Goal: Task Accomplishment & Management: Manage account settings

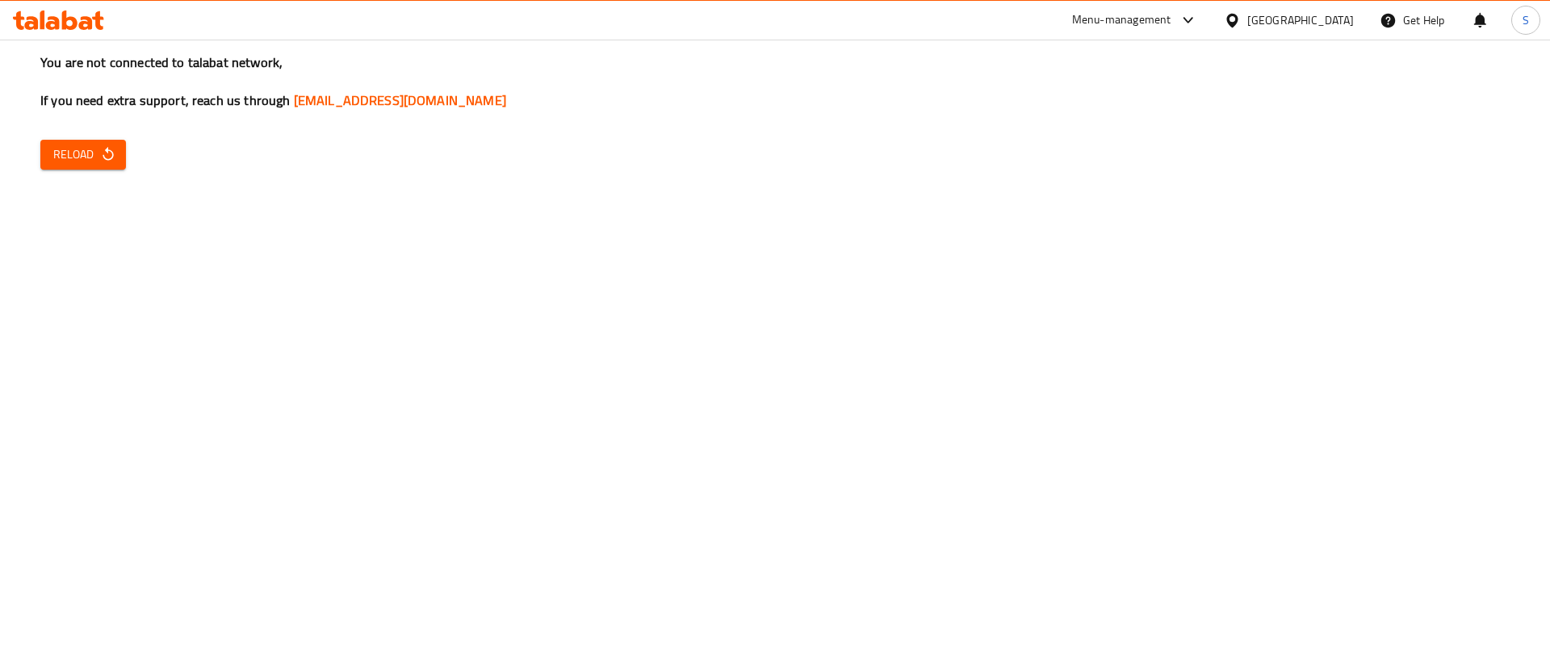
drag, startPoint x: 85, startPoint y: 136, endPoint x: 96, endPoint y: 161, distance: 28.2
click at [96, 161] on div "You are not connected to talabat network, If you need extra support, reach us t…" at bounding box center [775, 334] width 1550 height 668
click at [96, 161] on span "Reload" at bounding box center [83, 155] width 60 height 20
click at [110, 149] on icon "button" at bounding box center [108, 154] width 16 height 16
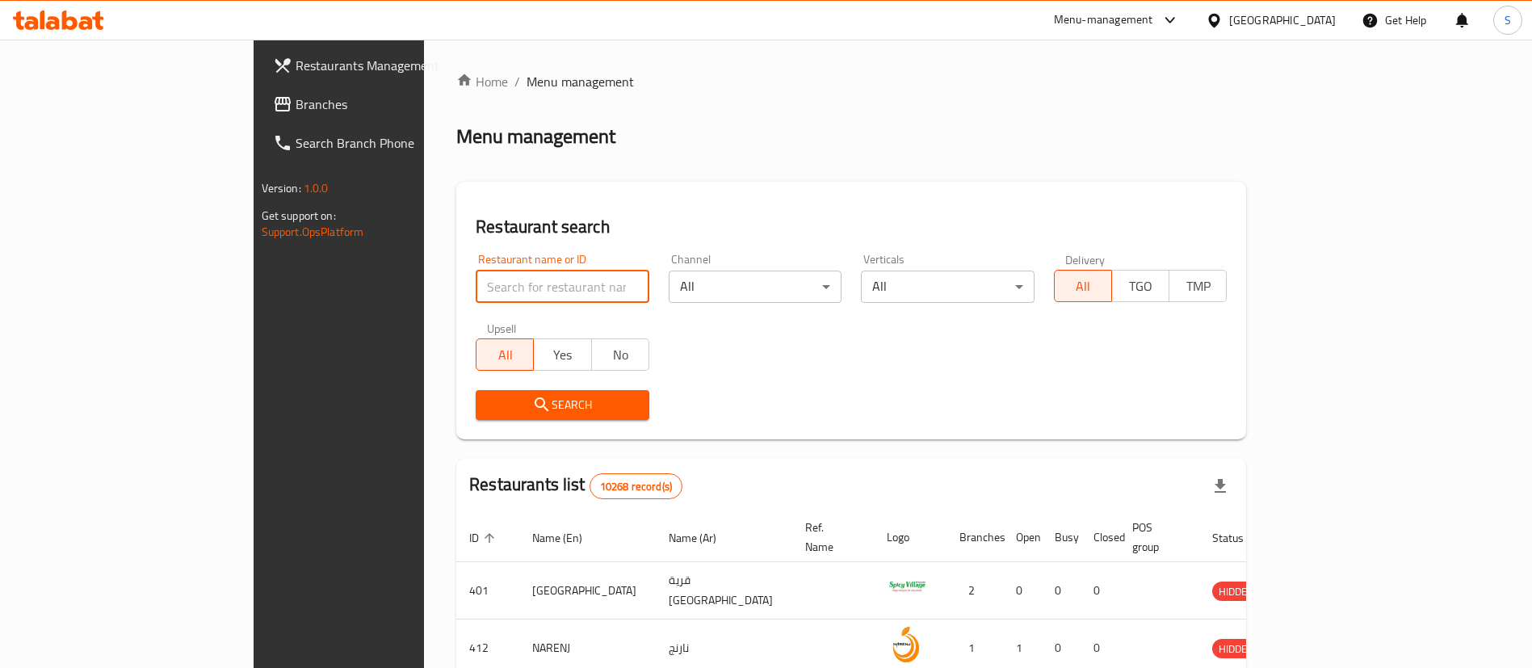
click at [476, 295] on input "search" at bounding box center [563, 286] width 174 height 32
paste input "653526"
type input "653526"
click button "Search" at bounding box center [563, 405] width 174 height 30
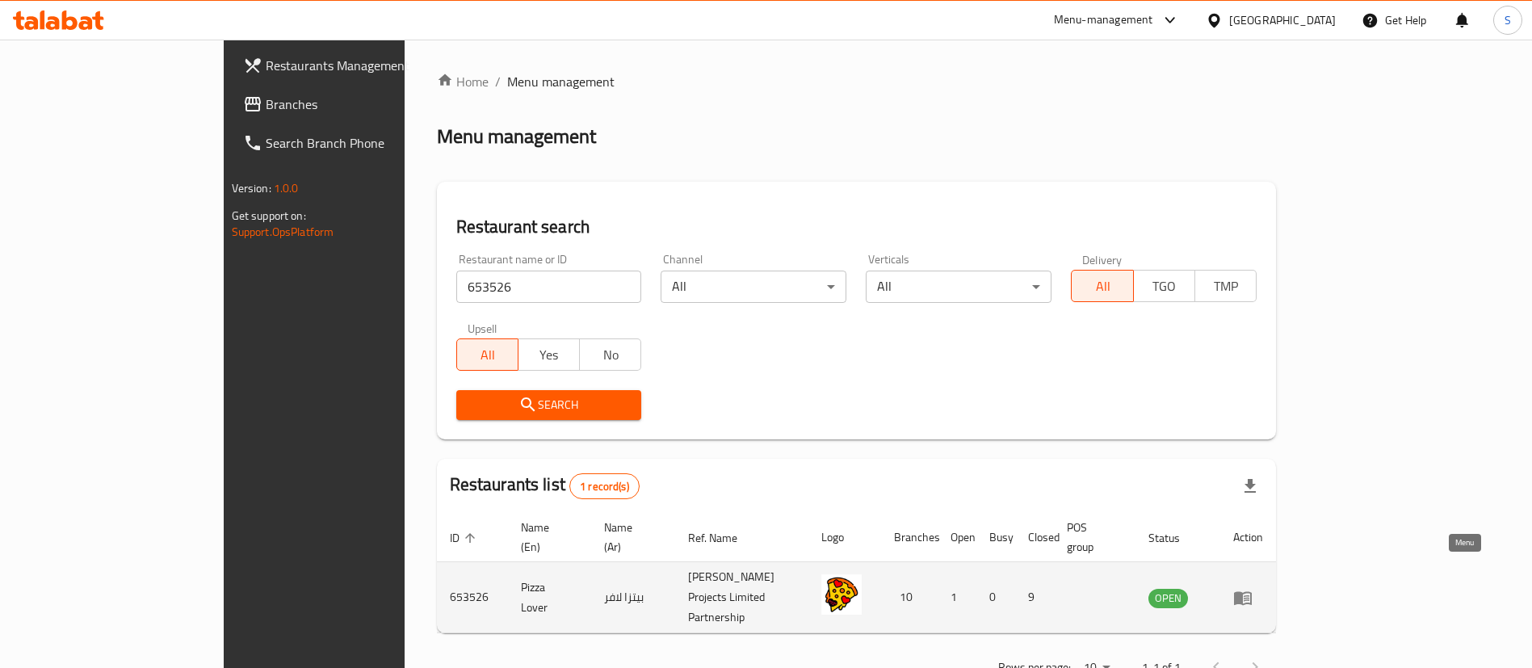
click at [1251, 591] on icon "enhanced table" at bounding box center [1243, 598] width 18 height 14
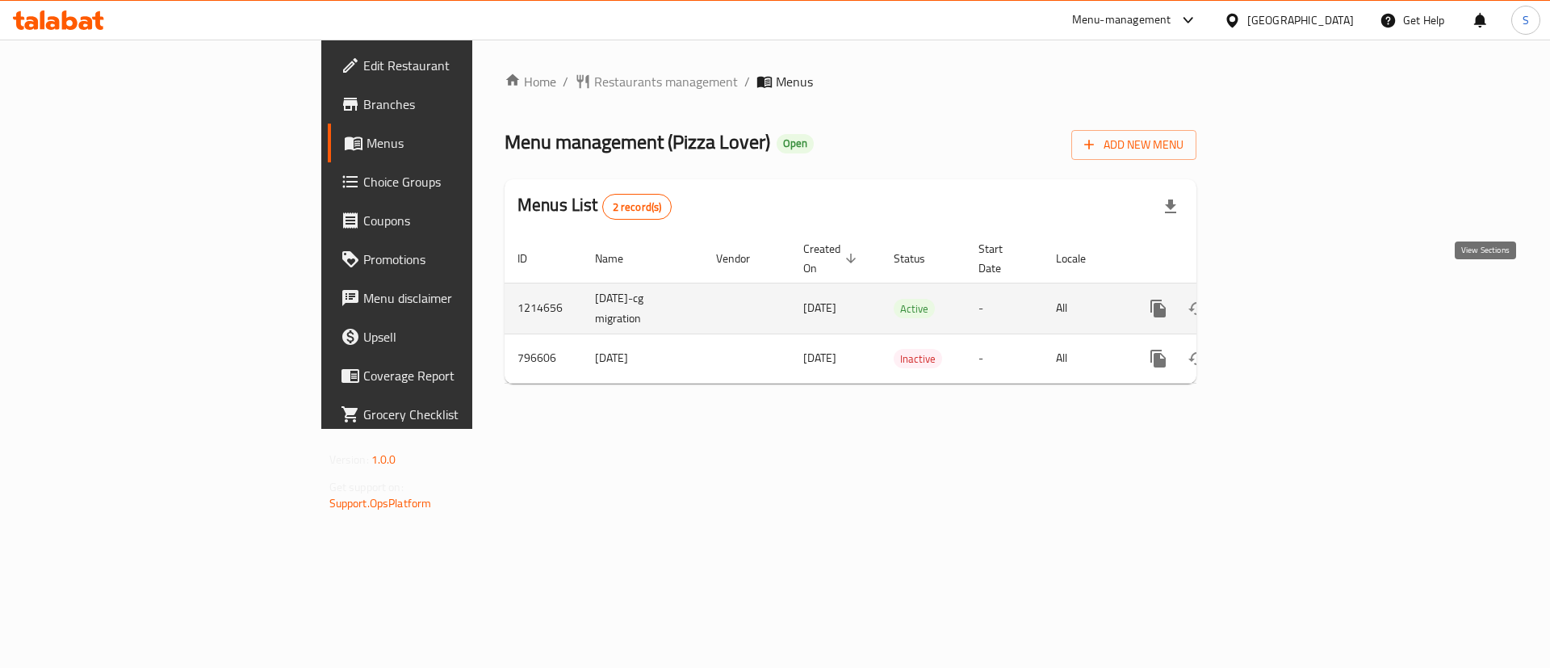
click at [1284, 299] on icon "enhanced table" at bounding box center [1274, 308] width 19 height 19
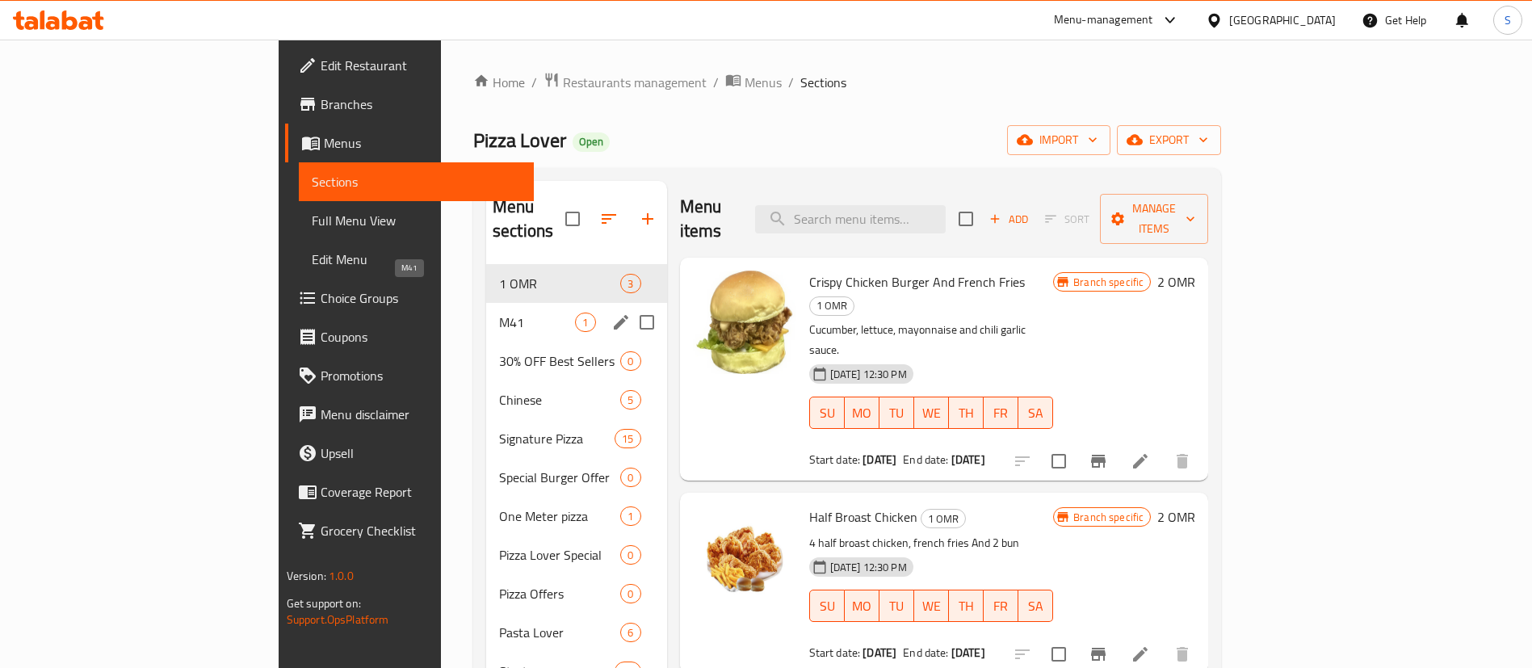
click at [499, 312] on span "M41" at bounding box center [537, 321] width 76 height 19
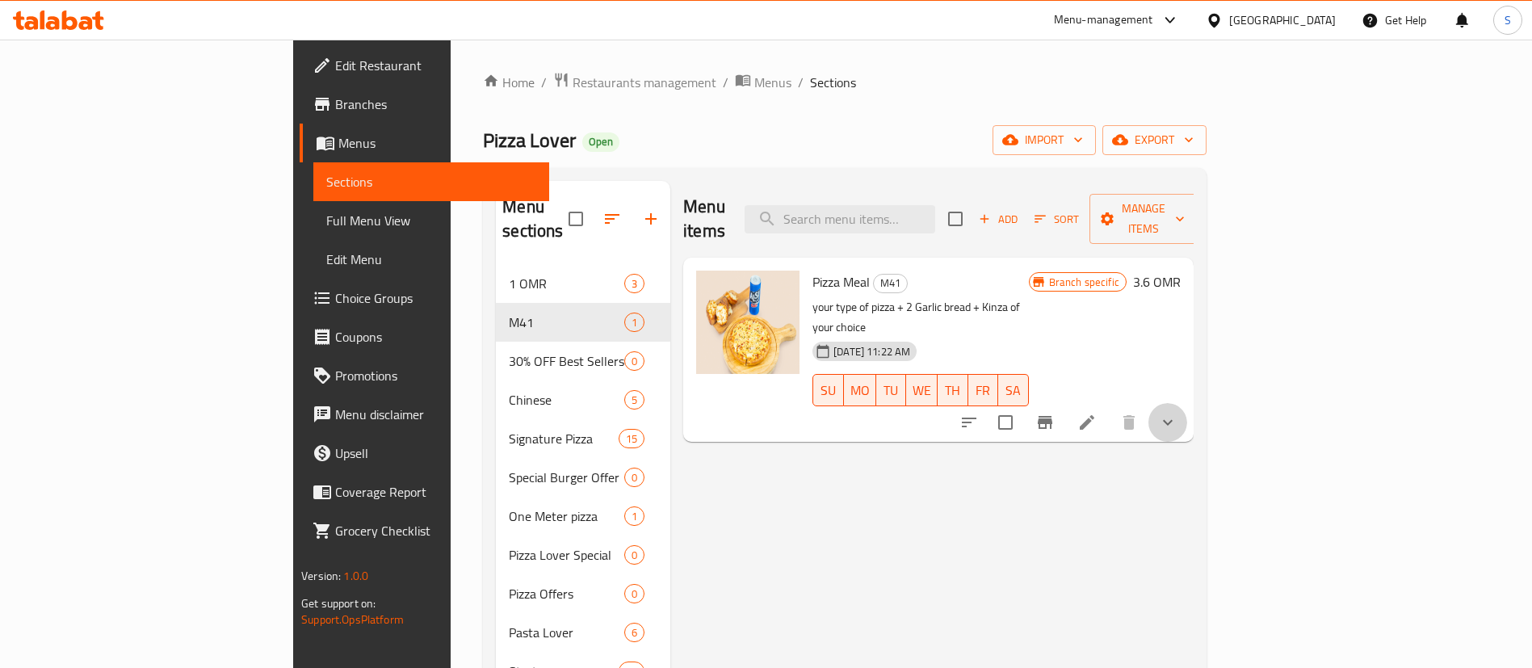
click at [1187, 403] on button "show more" at bounding box center [1167, 422] width 39 height 39
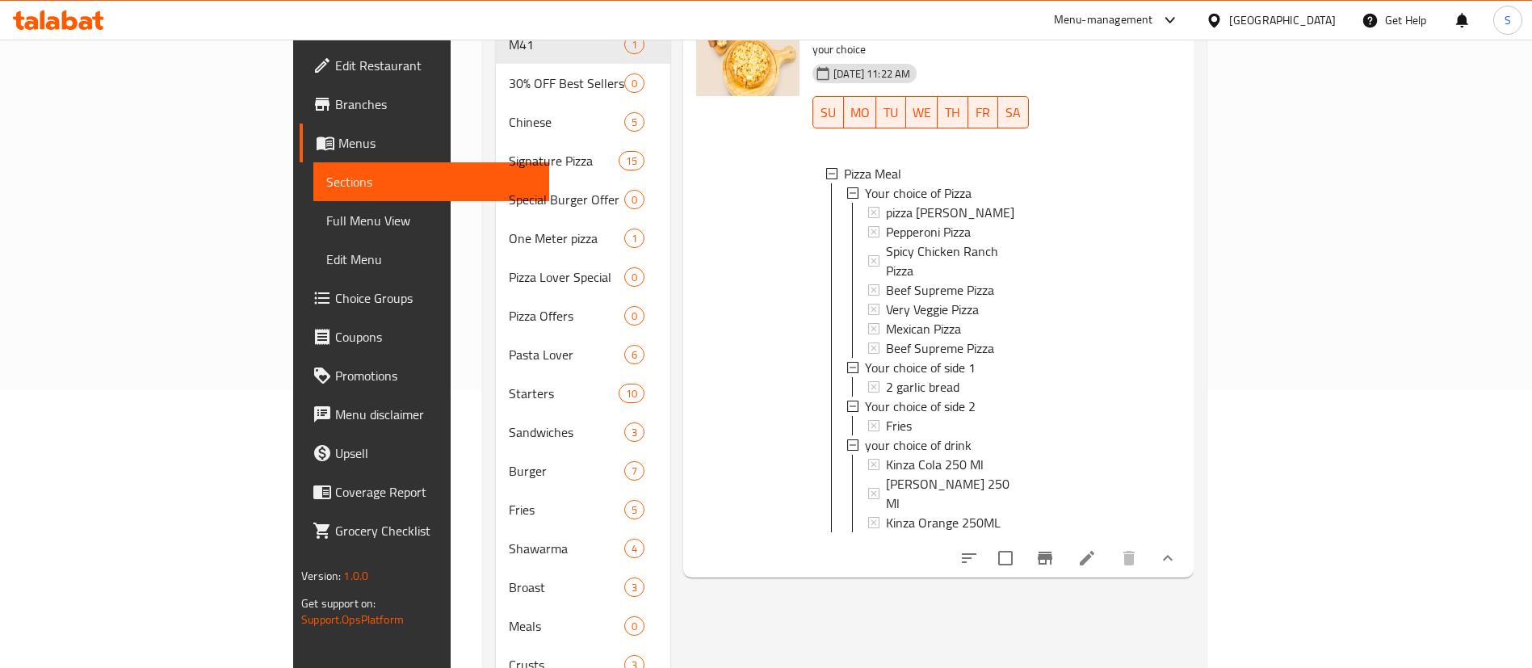
scroll to position [276, 0]
click at [970, 456] on div "Kinza Cola 250 Ml" at bounding box center [951, 465] width 130 height 19
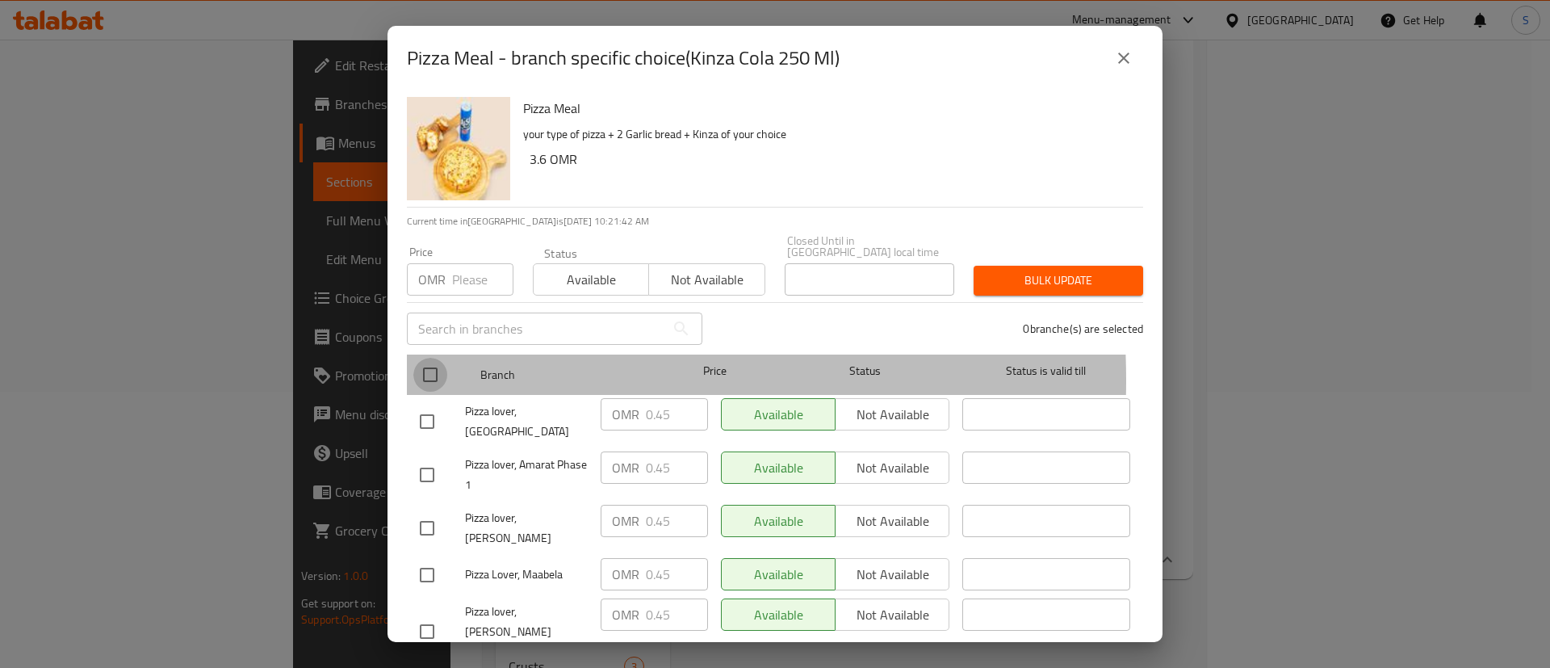
click at [438, 369] on input "checkbox" at bounding box center [430, 375] width 34 height 34
checkbox input "true"
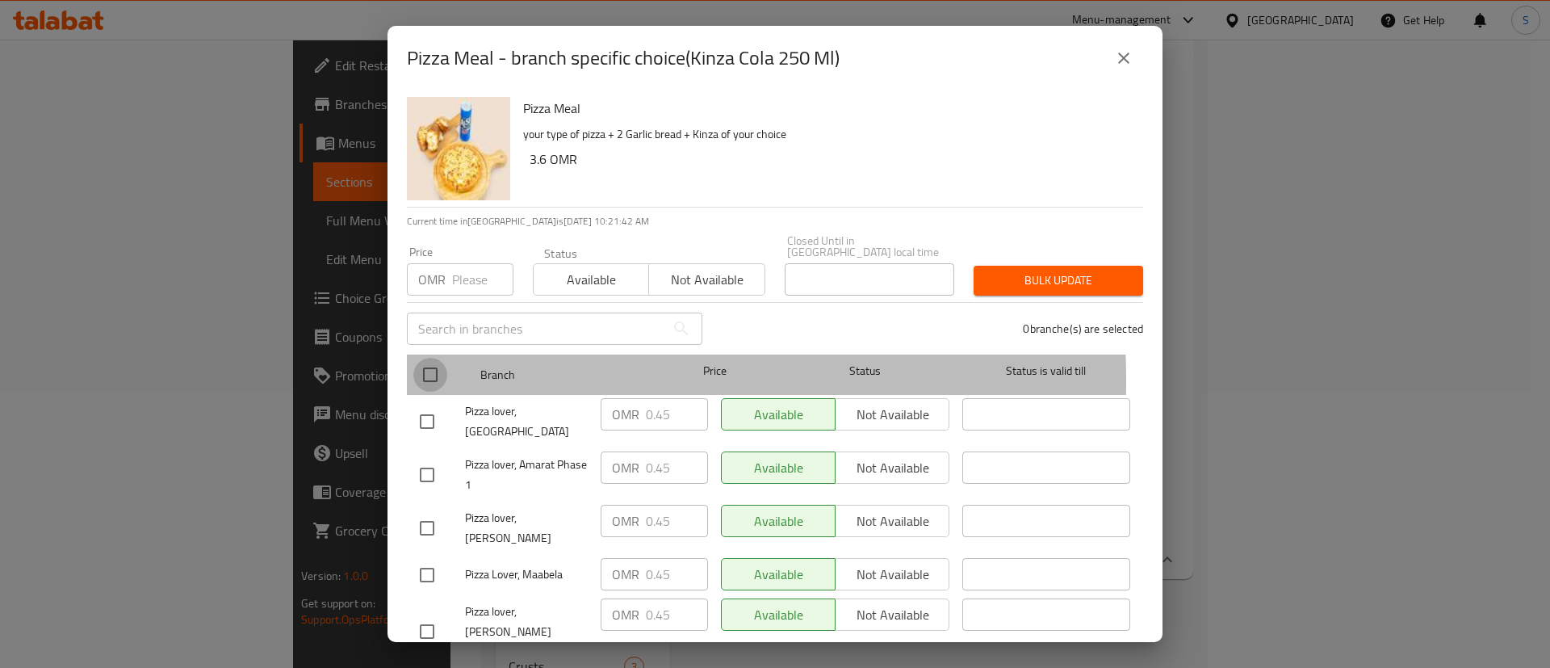
checkbox input "true"
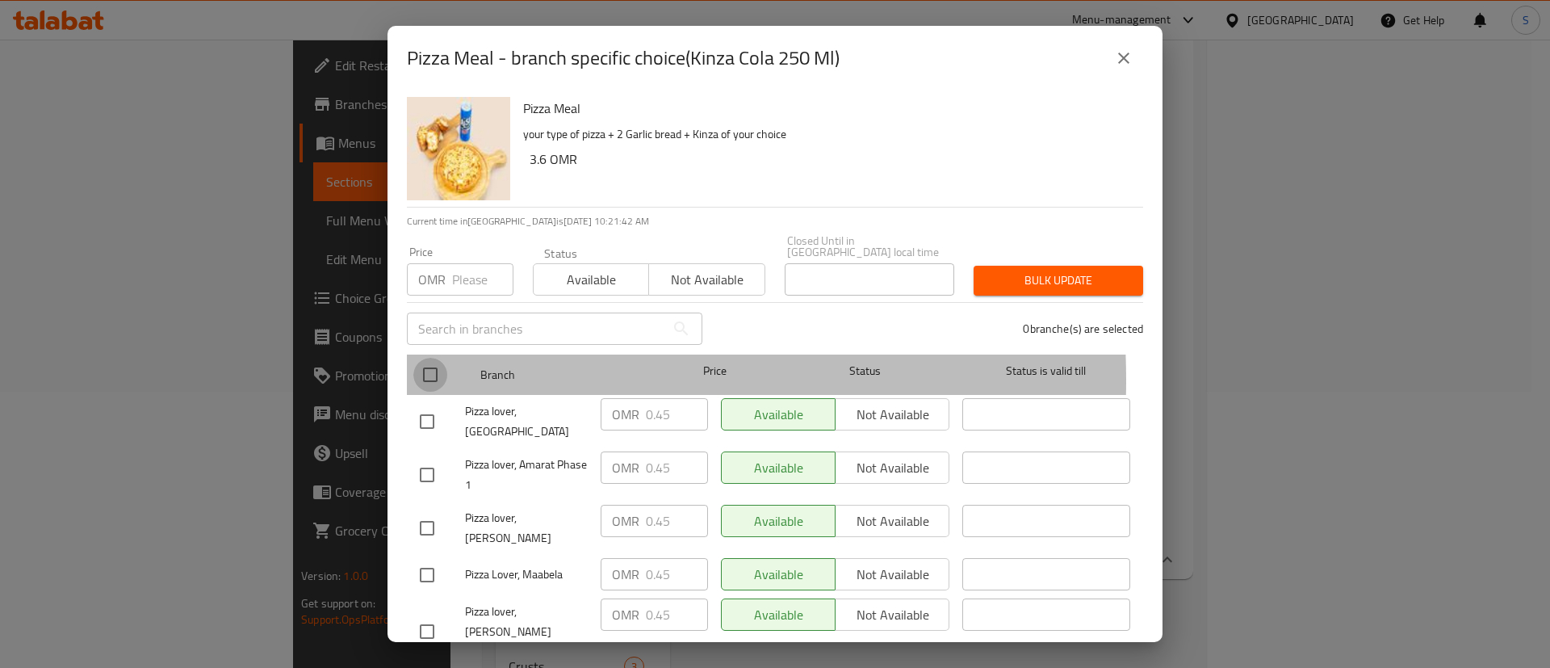
checkbox input "true"
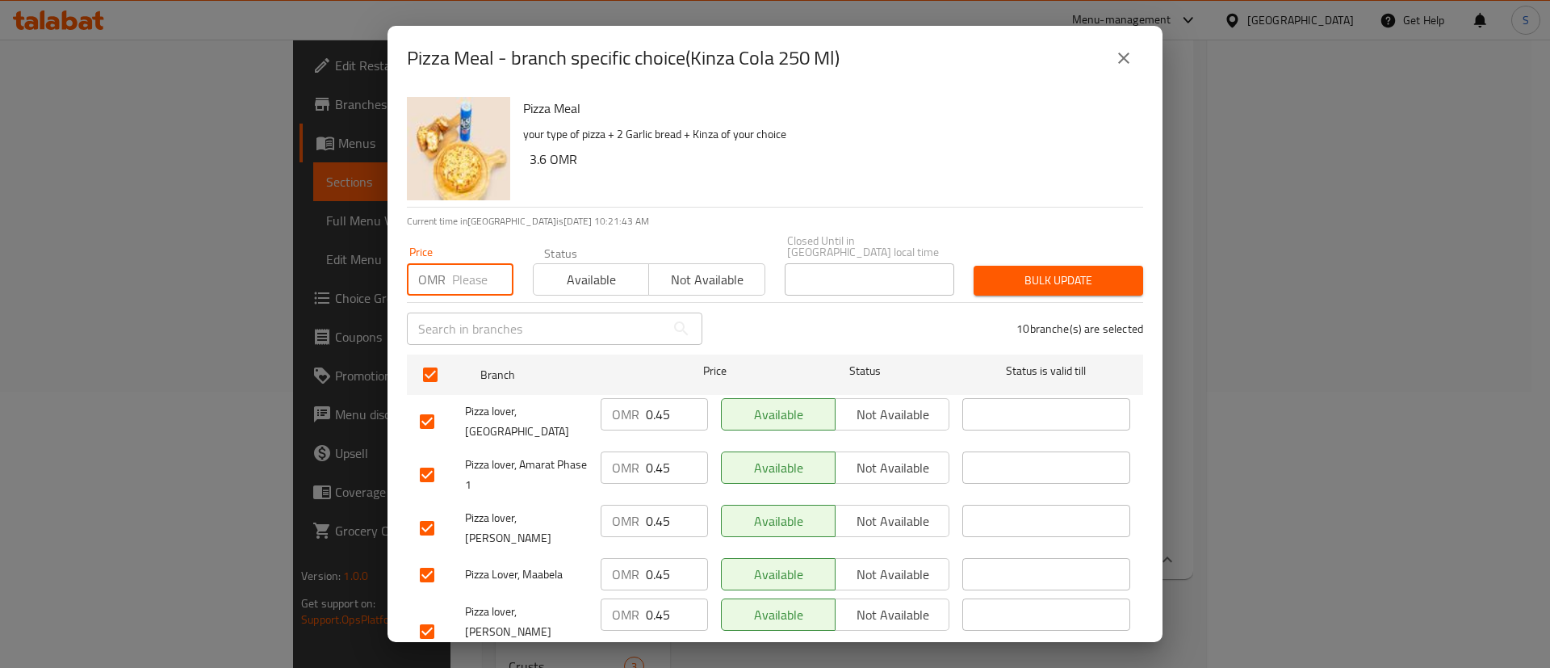
click at [460, 266] on input "number" at bounding box center [482, 279] width 61 height 32
type input "0"
click at [974, 266] on button "Bulk update" at bounding box center [1059, 281] width 170 height 30
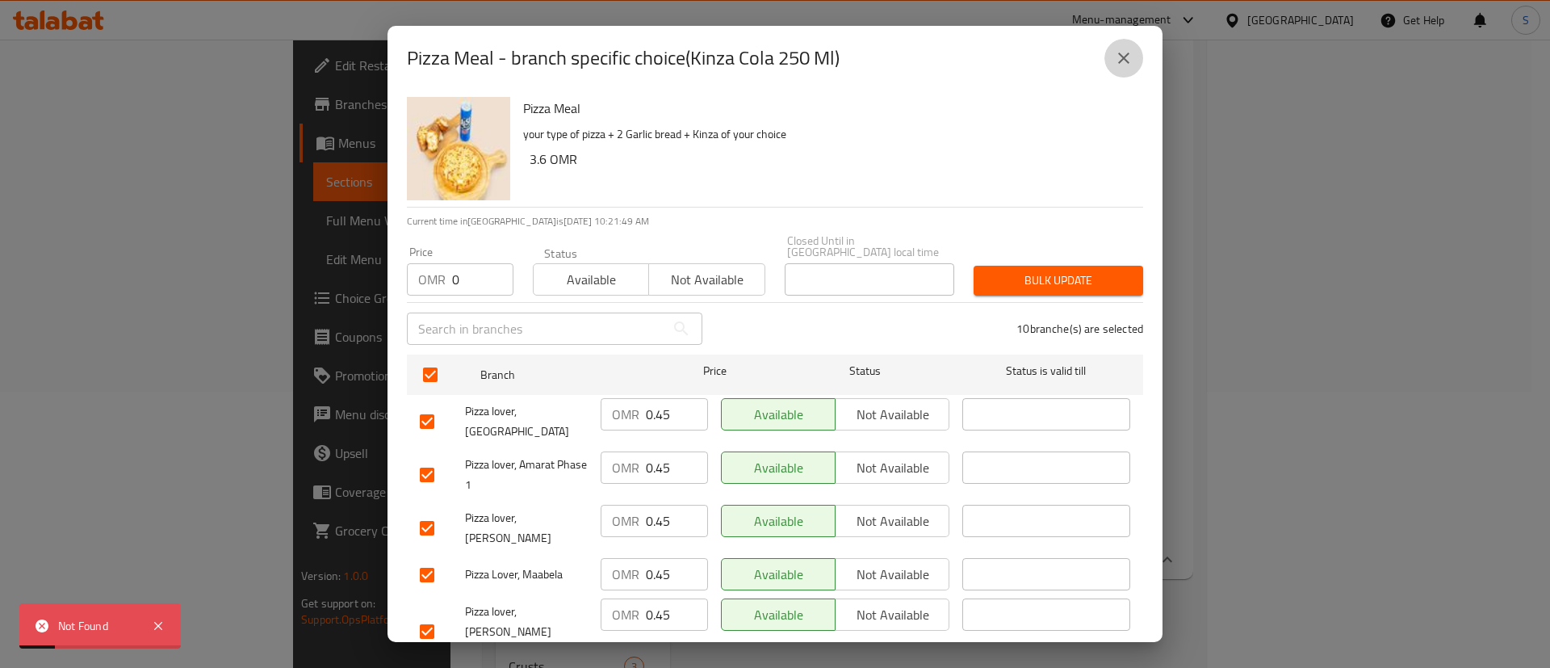
click at [1122, 52] on icon "close" at bounding box center [1123, 57] width 19 height 19
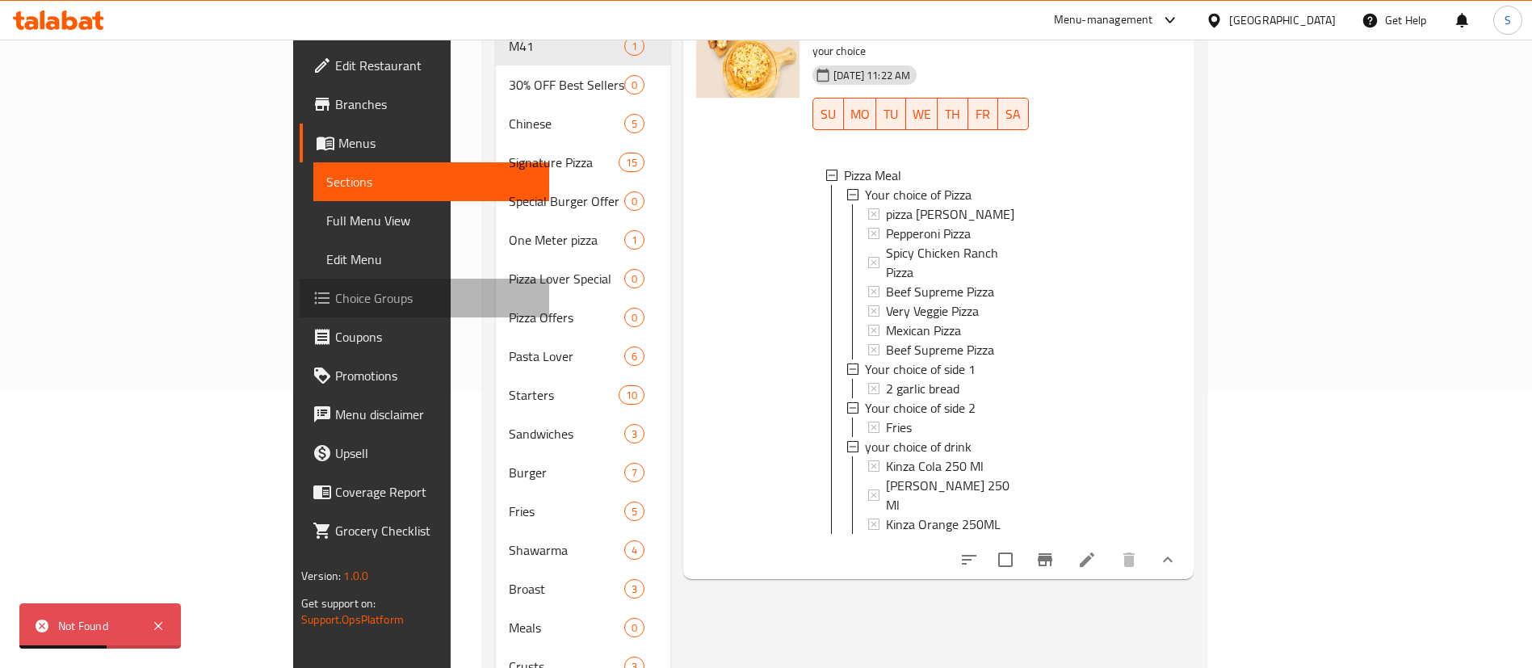
click at [335, 288] on span "Choice Groups" at bounding box center [435, 297] width 201 height 19
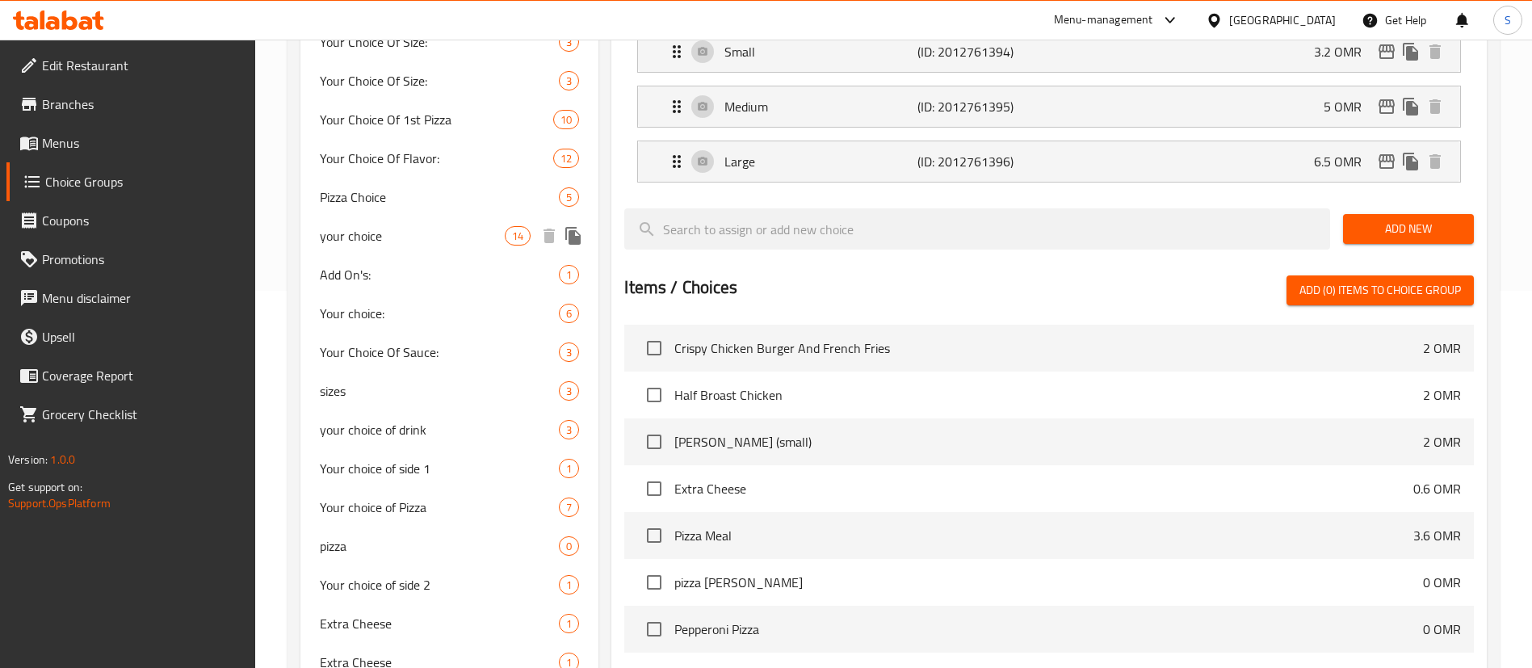
scroll to position [375, 0]
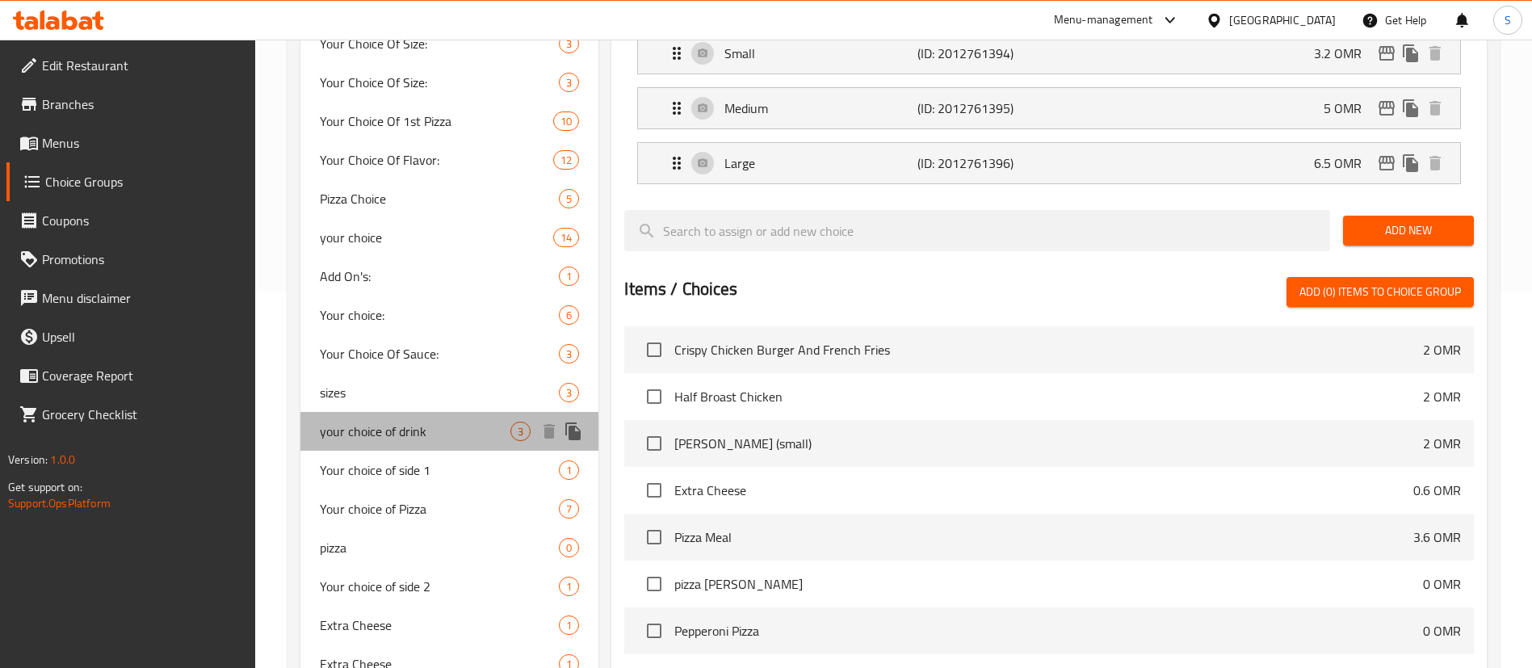
click at [438, 438] on span "your choice of drink" at bounding box center [415, 430] width 191 height 19
type input "your choice of drink"
type input "اختيارك من المشروب:"
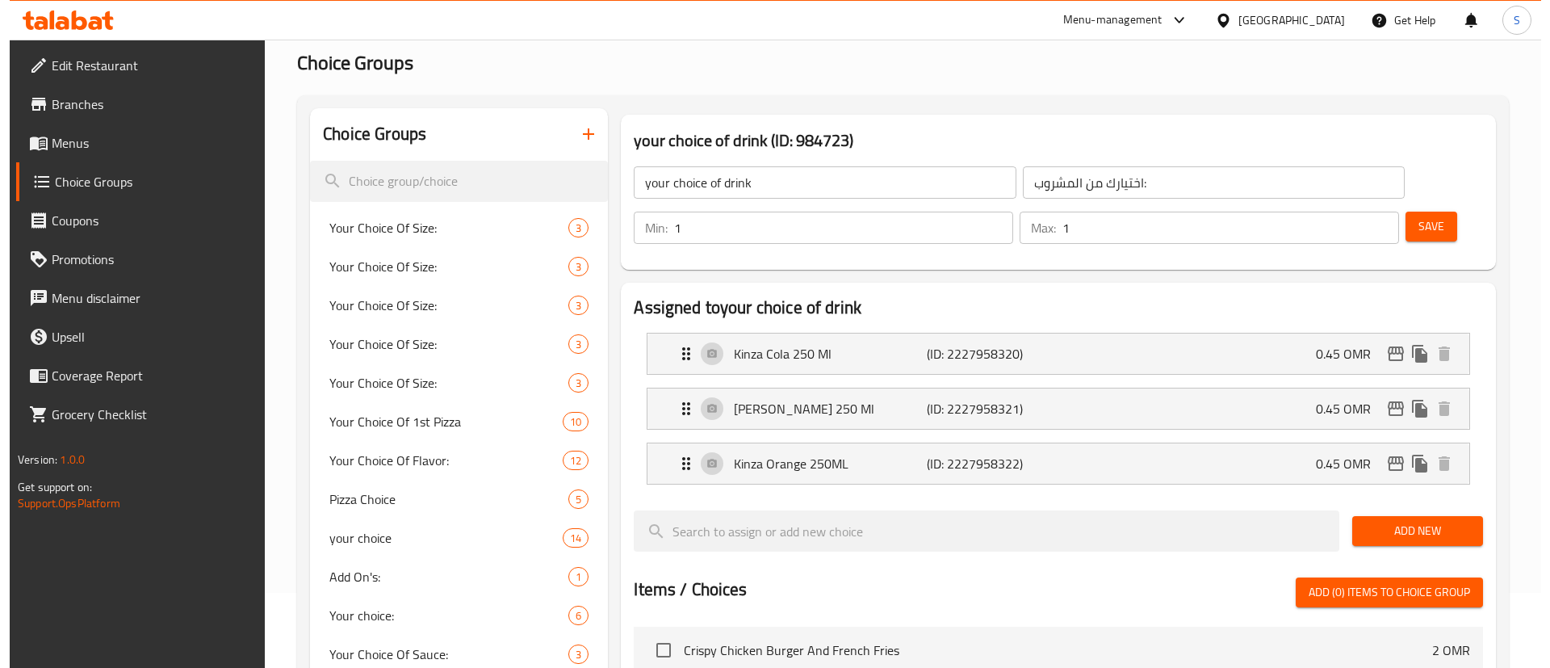
scroll to position [67, 0]
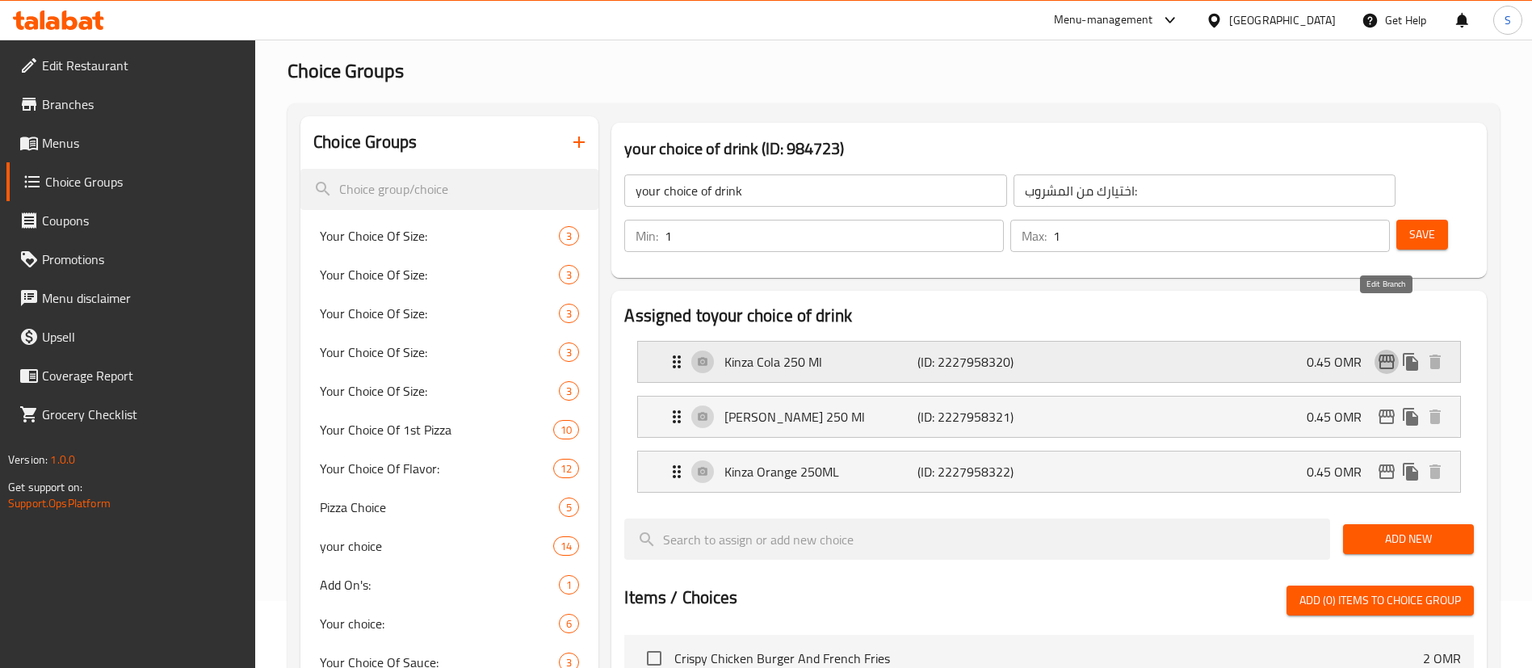
click at [1380, 354] on icon "edit" at bounding box center [1386, 361] width 16 height 15
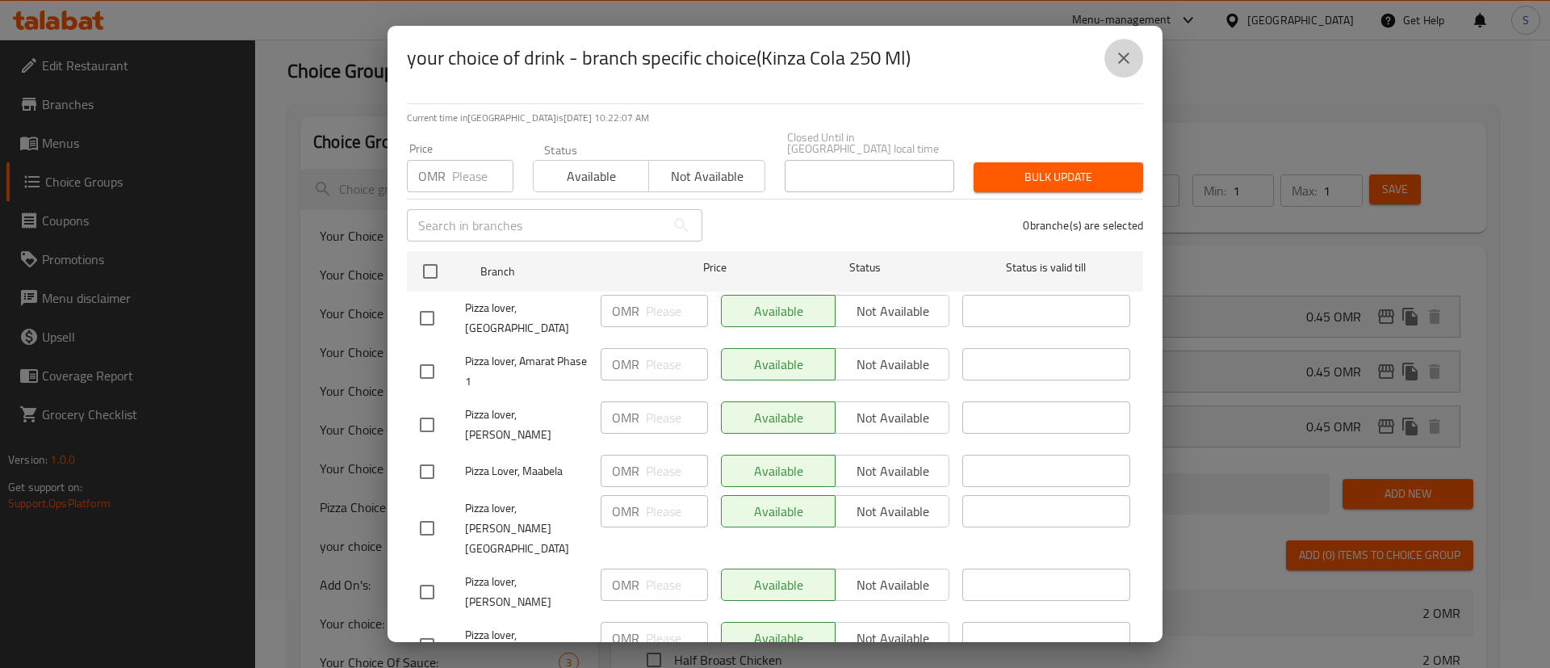
click at [1138, 48] on button "close" at bounding box center [1123, 58] width 39 height 39
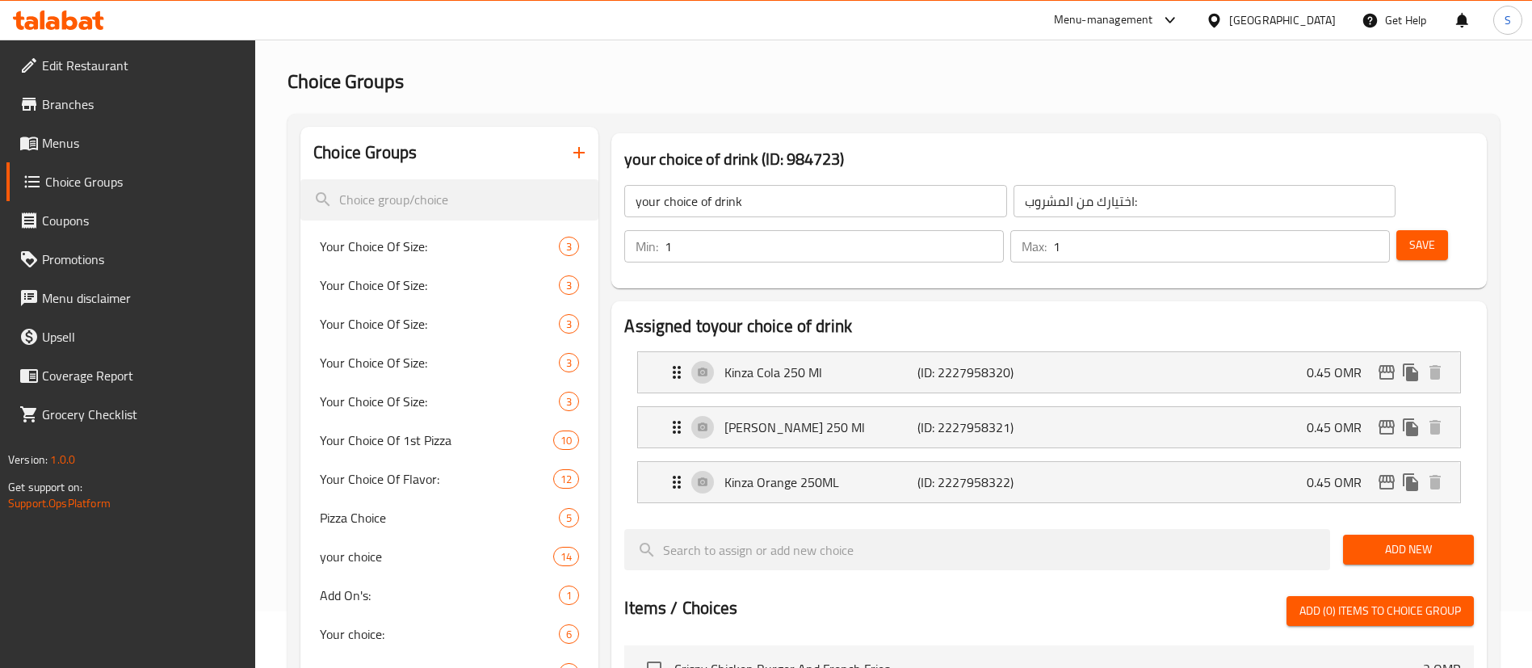
scroll to position [0, 0]
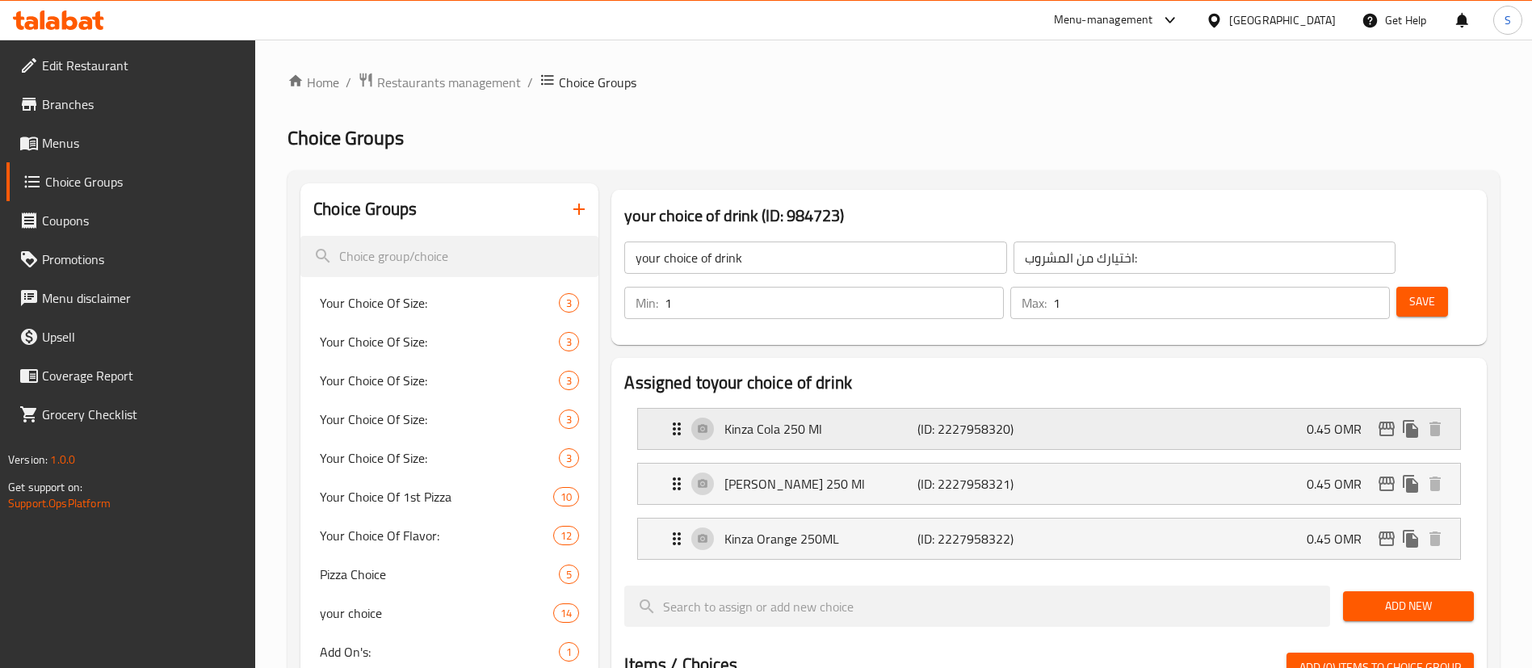
click at [1183, 408] on div "Kinza Cola 250 Ml (ID: 2227958320) 0.45 OMR Name (En) Kinza Cola 250 Ml Name (E…" at bounding box center [1048, 429] width 823 height 42
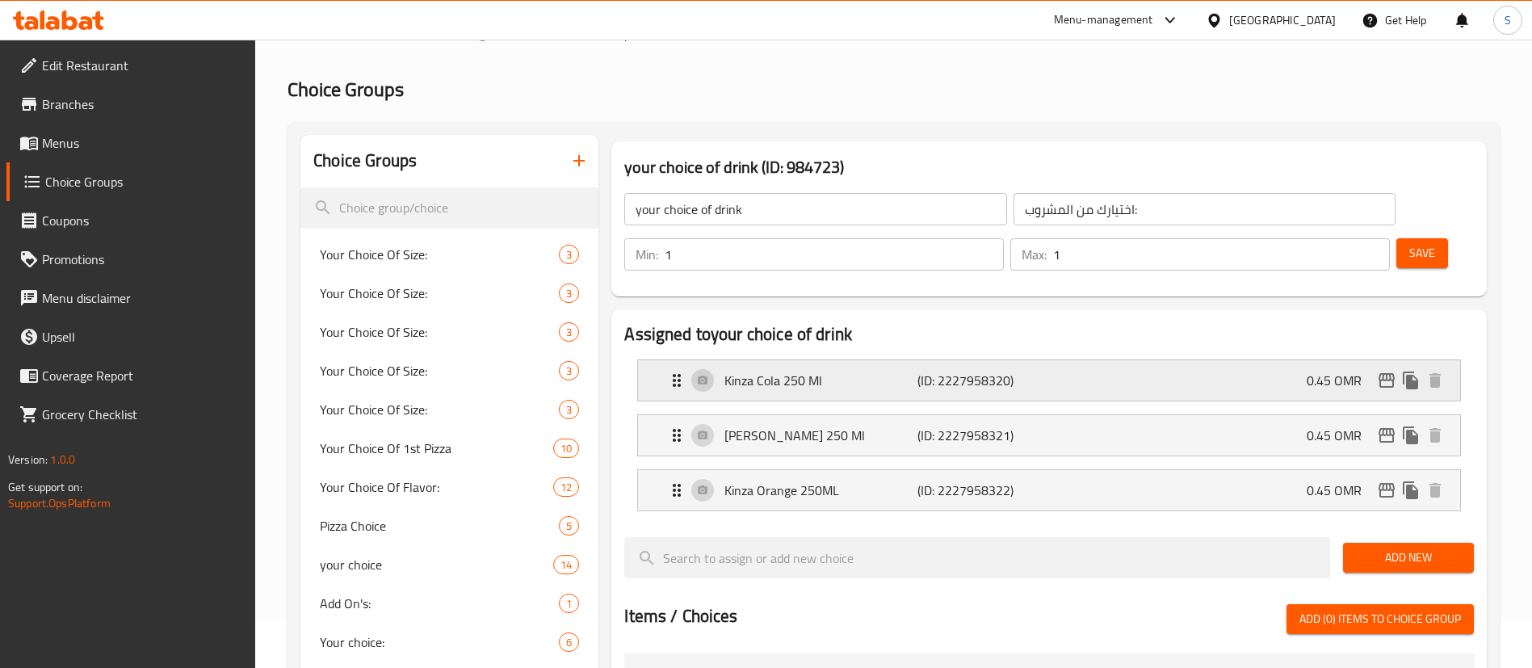
click at [1131, 360] on div "Kinza Cola 250 Ml (ID: 2227958320) 0.45 OMR" at bounding box center [1053, 380] width 773 height 40
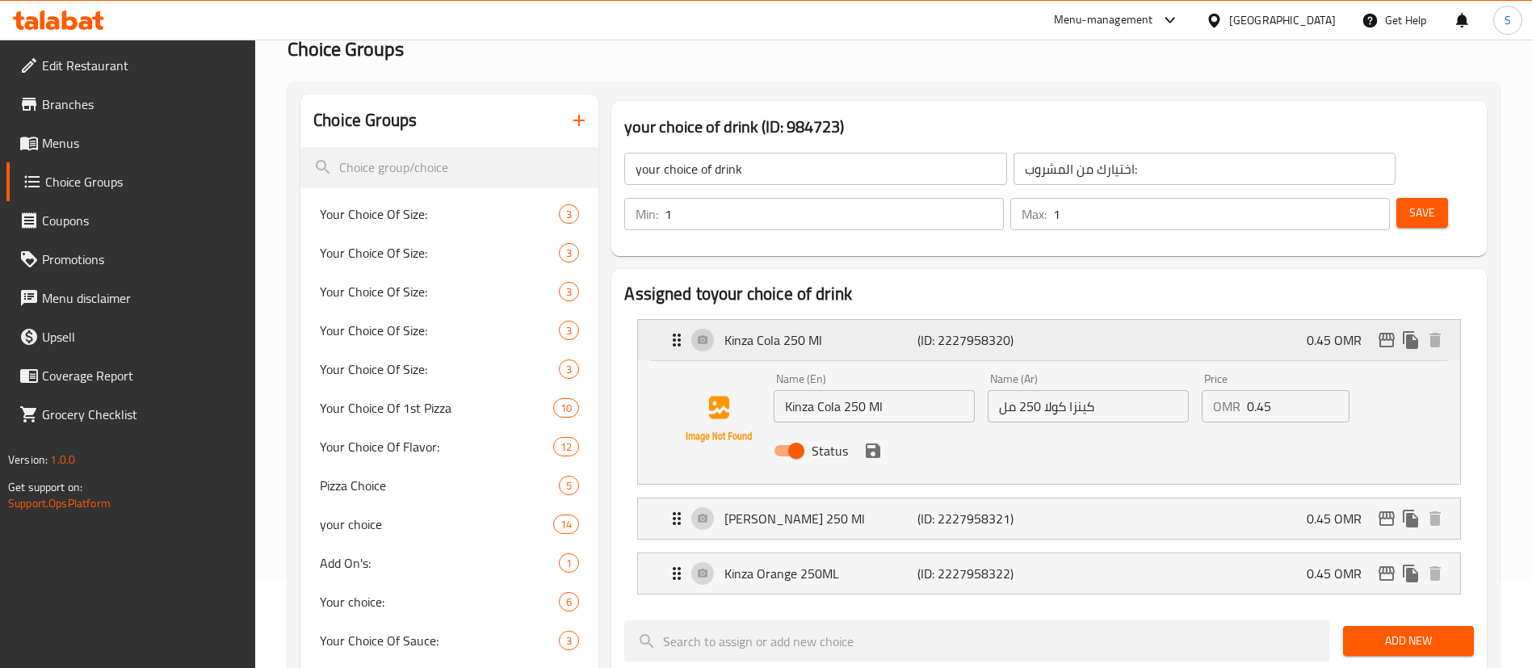
scroll to position [91, 0]
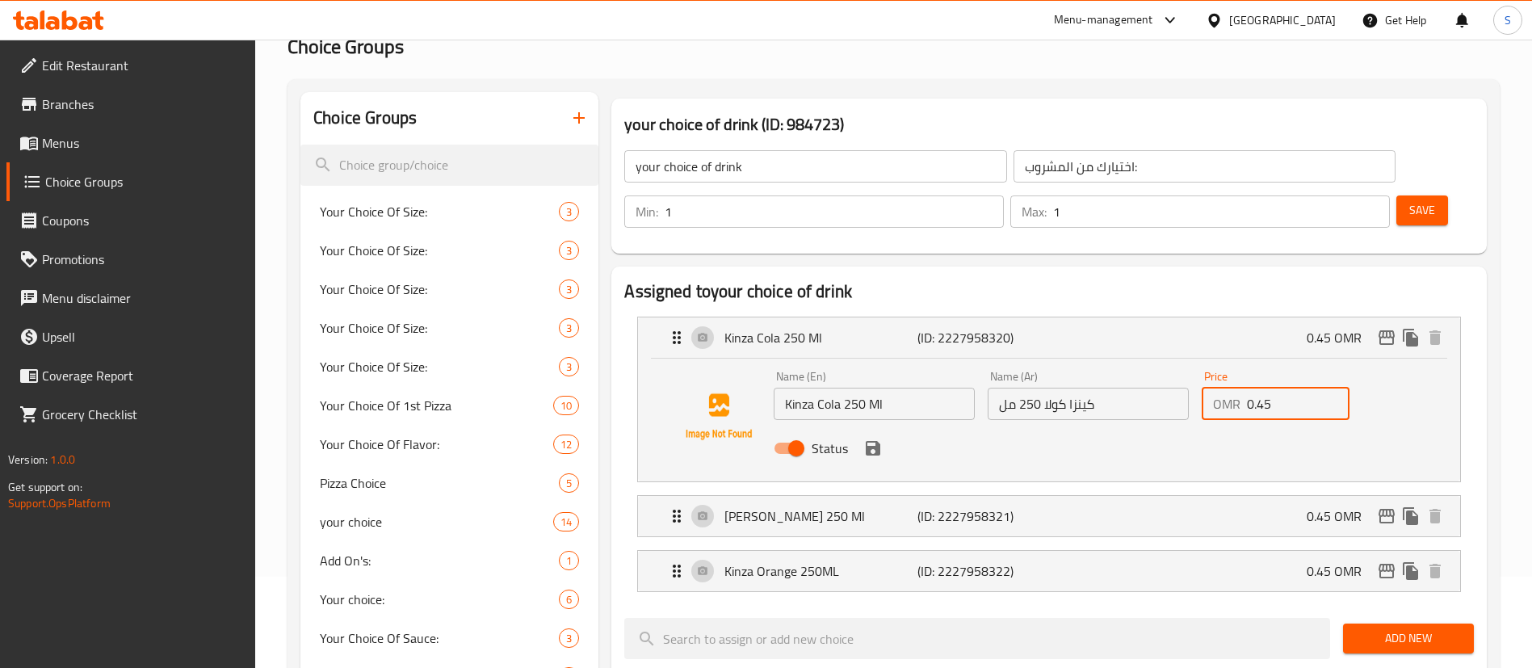
click at [1282, 388] on input "0.45" at bounding box center [1298, 404] width 103 height 32
click at [878, 441] on icon "save" at bounding box center [872, 448] width 15 height 15
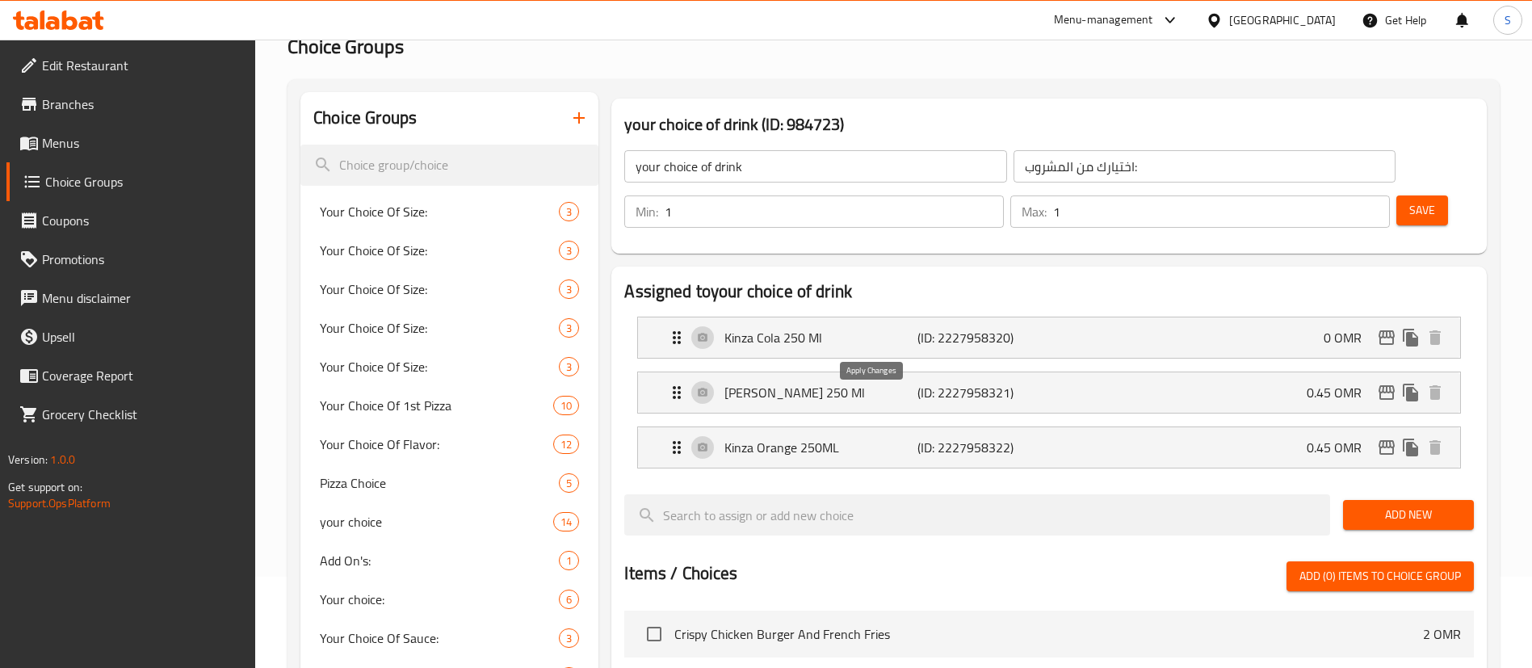
type input "0"
click at [1113, 372] on div "Kinza Lemon 250 Ml (ID: 2227958321) 0.45 OMR" at bounding box center [1053, 392] width 773 height 40
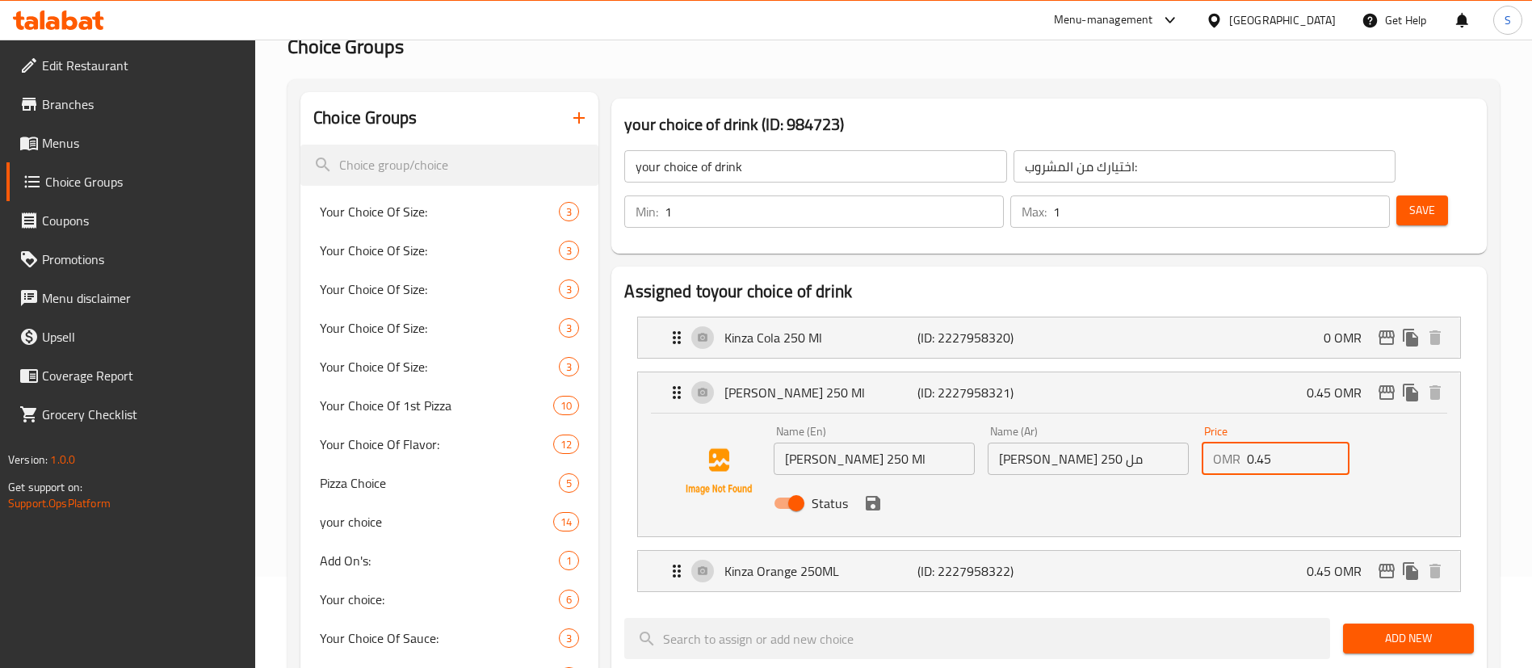
click at [1264, 442] on input "0.45" at bounding box center [1298, 458] width 103 height 32
click at [870, 496] on icon "save" at bounding box center [872, 503] width 15 height 15
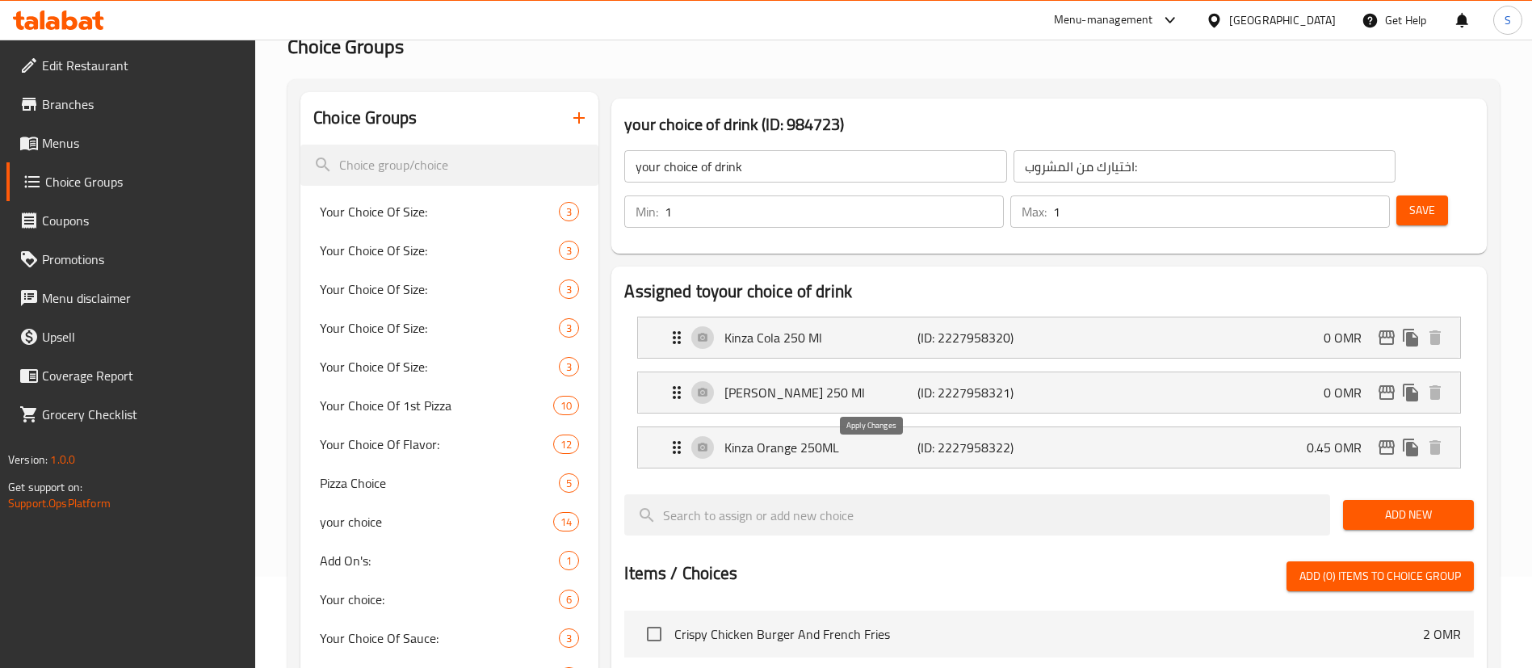
type input "0"
click at [1025, 427] on div "Kinza Orange 250ML (ID: 2227958322) 0.45 OMR" at bounding box center [1053, 447] width 773 height 40
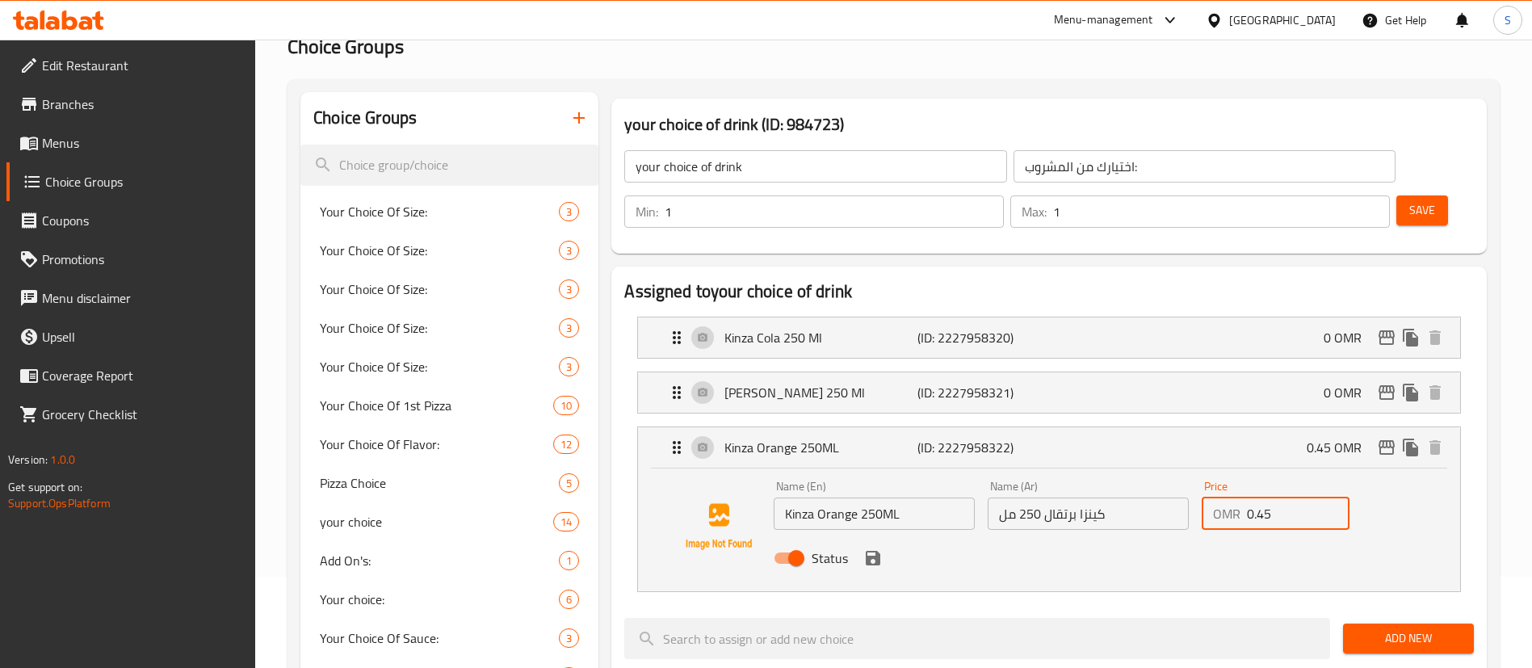
click at [1269, 497] on input "0.45" at bounding box center [1298, 513] width 103 height 32
click at [873, 551] on icon "save" at bounding box center [872, 558] width 15 height 15
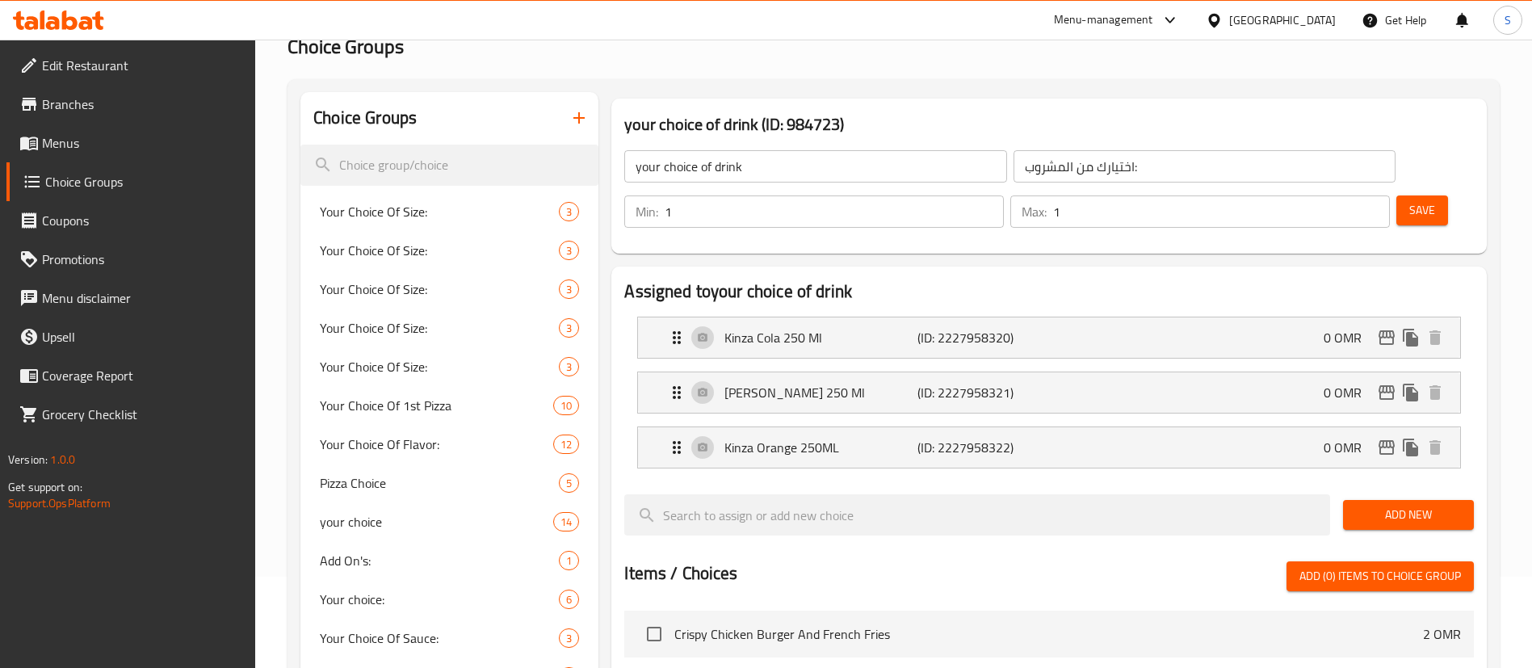
type input "0"
click at [1409, 200] on span "Save" at bounding box center [1422, 210] width 26 height 20
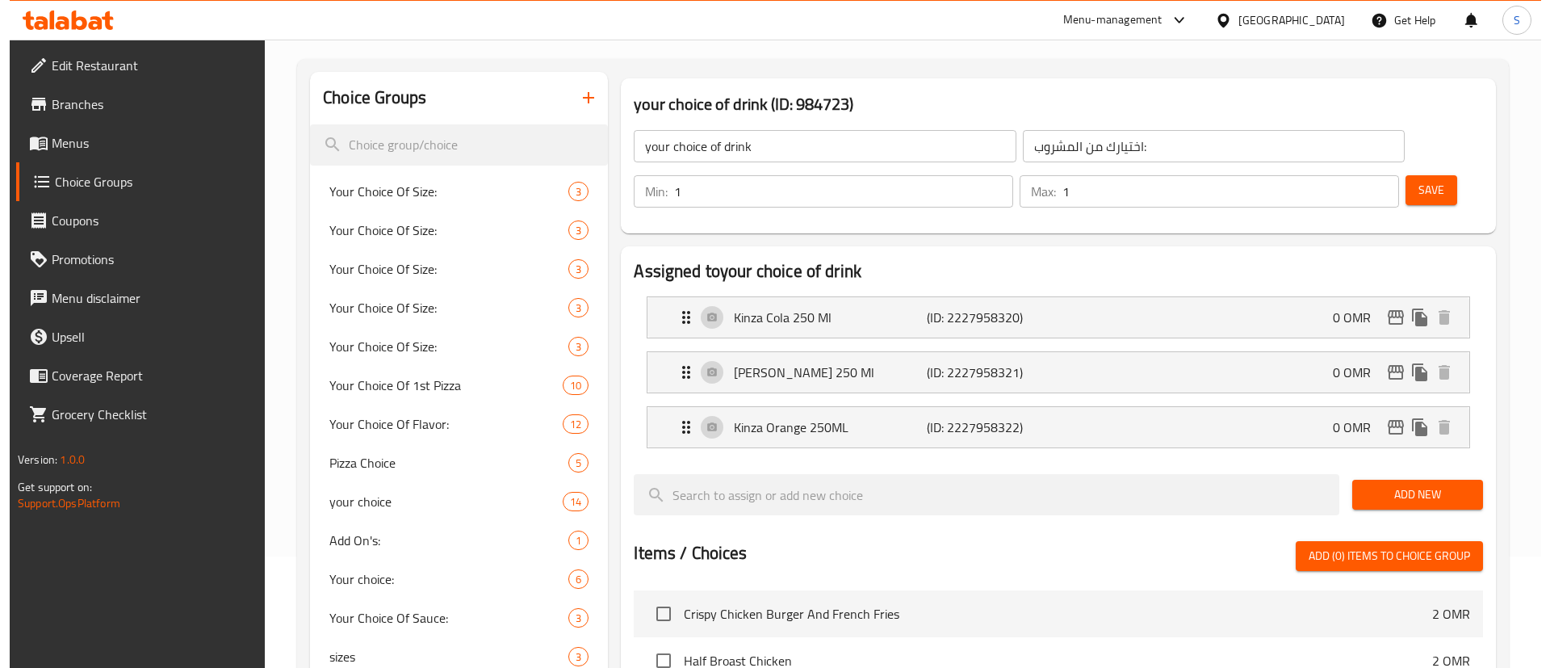
scroll to position [111, 0]
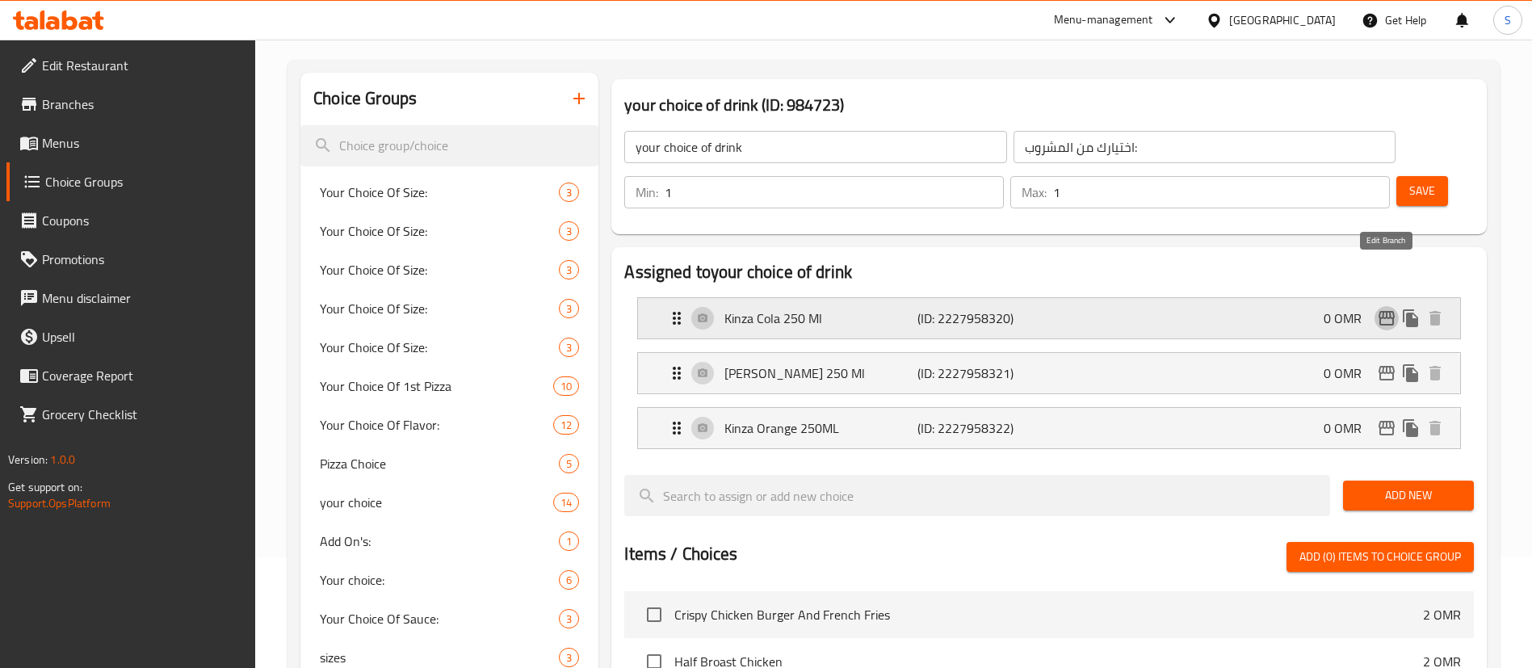
click at [1388, 308] on icon "edit" at bounding box center [1386, 317] width 19 height 19
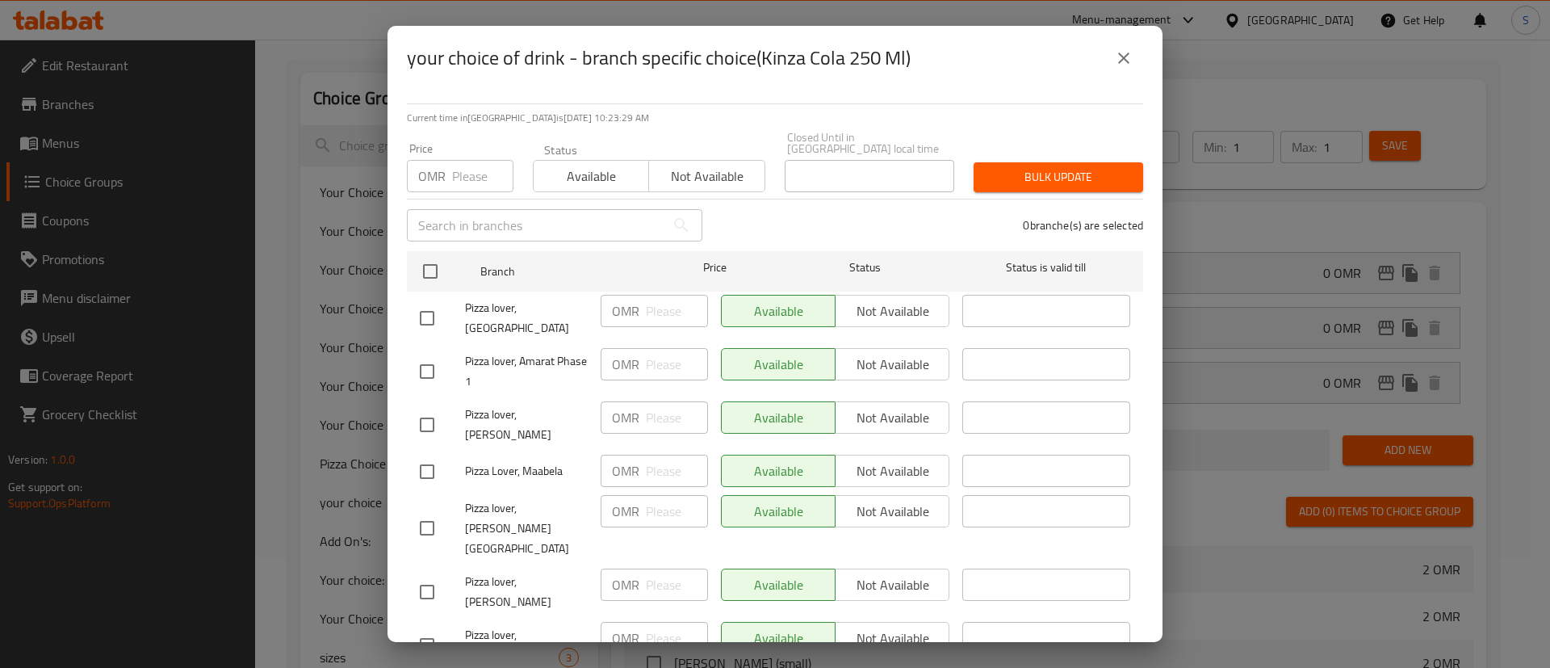
scroll to position [124, 0]
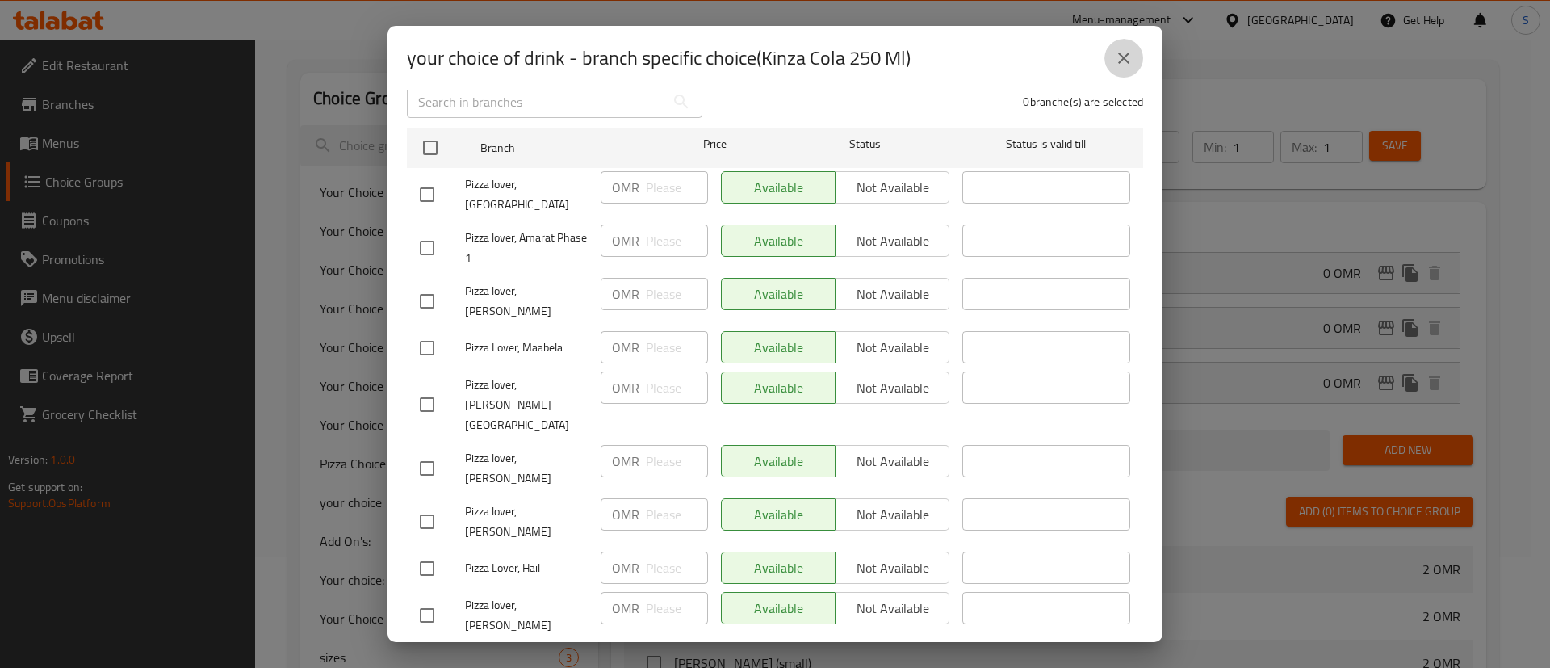
click at [1118, 55] on icon "close" at bounding box center [1123, 57] width 19 height 19
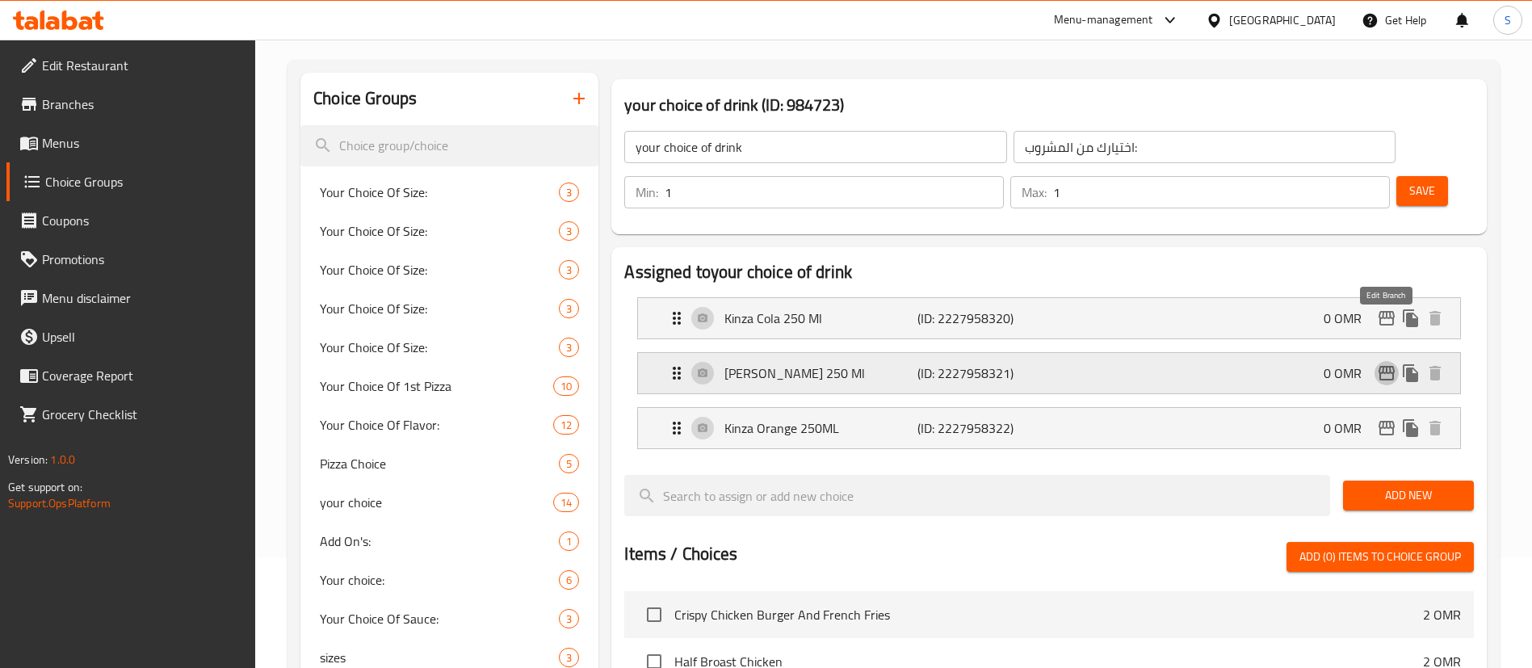
click at [1386, 366] on icon "edit" at bounding box center [1386, 373] width 16 height 15
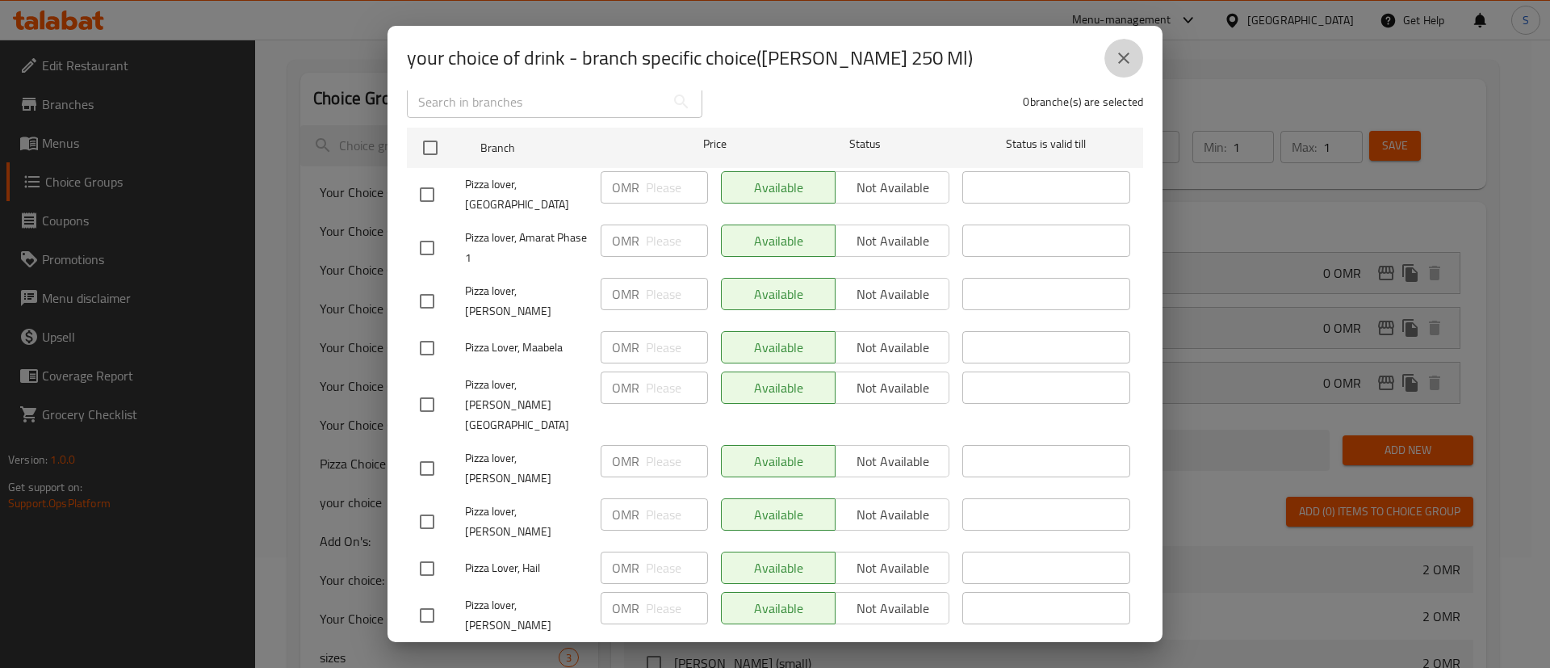
click at [1121, 54] on icon "close" at bounding box center [1123, 57] width 11 height 11
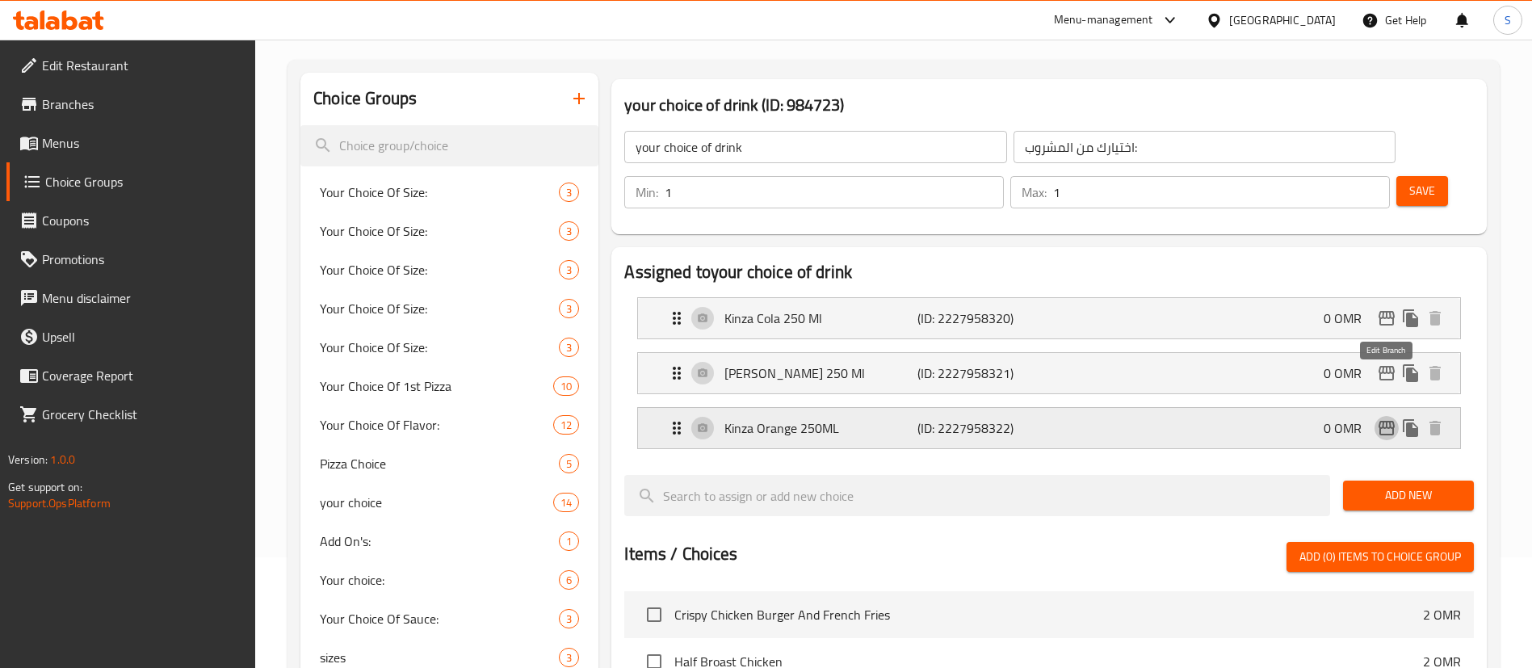
click at [1390, 421] on icon "edit" at bounding box center [1386, 428] width 16 height 15
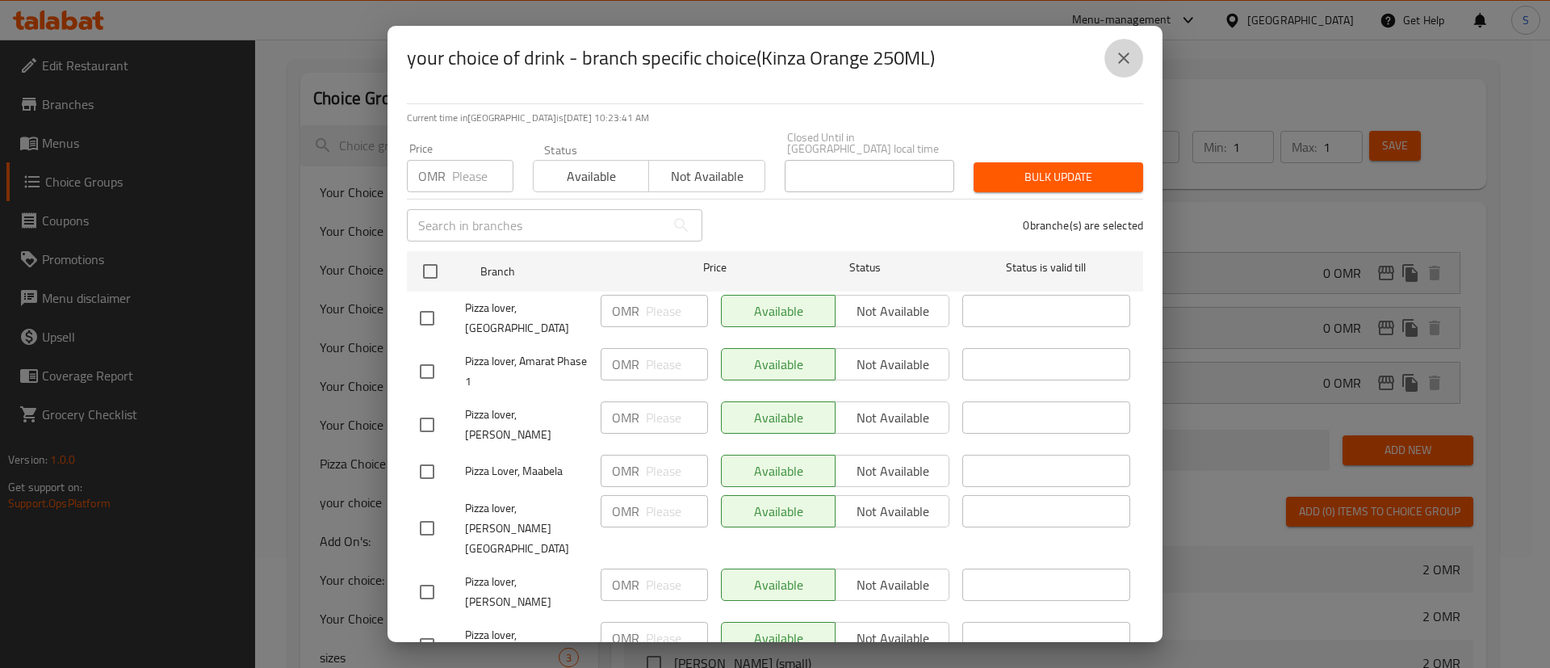
click at [1127, 57] on icon "close" at bounding box center [1123, 57] width 19 height 19
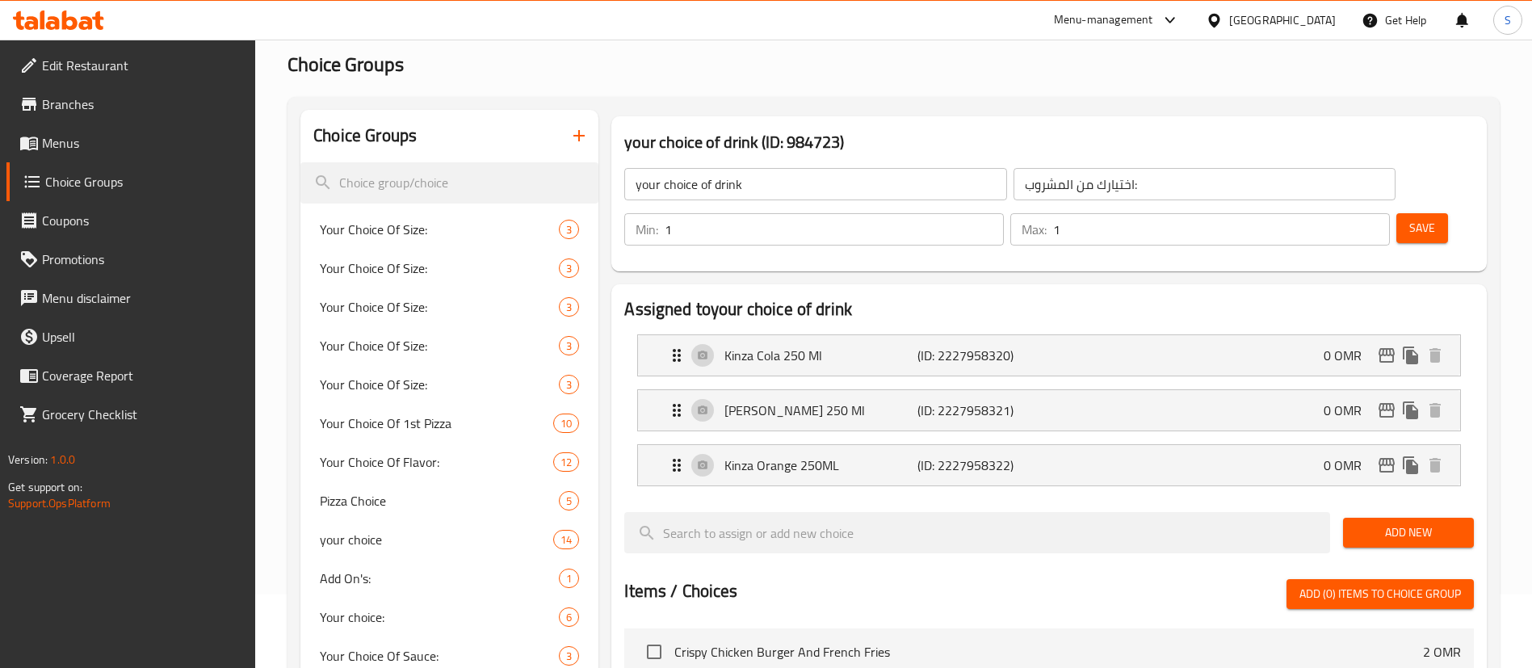
scroll to position [0, 0]
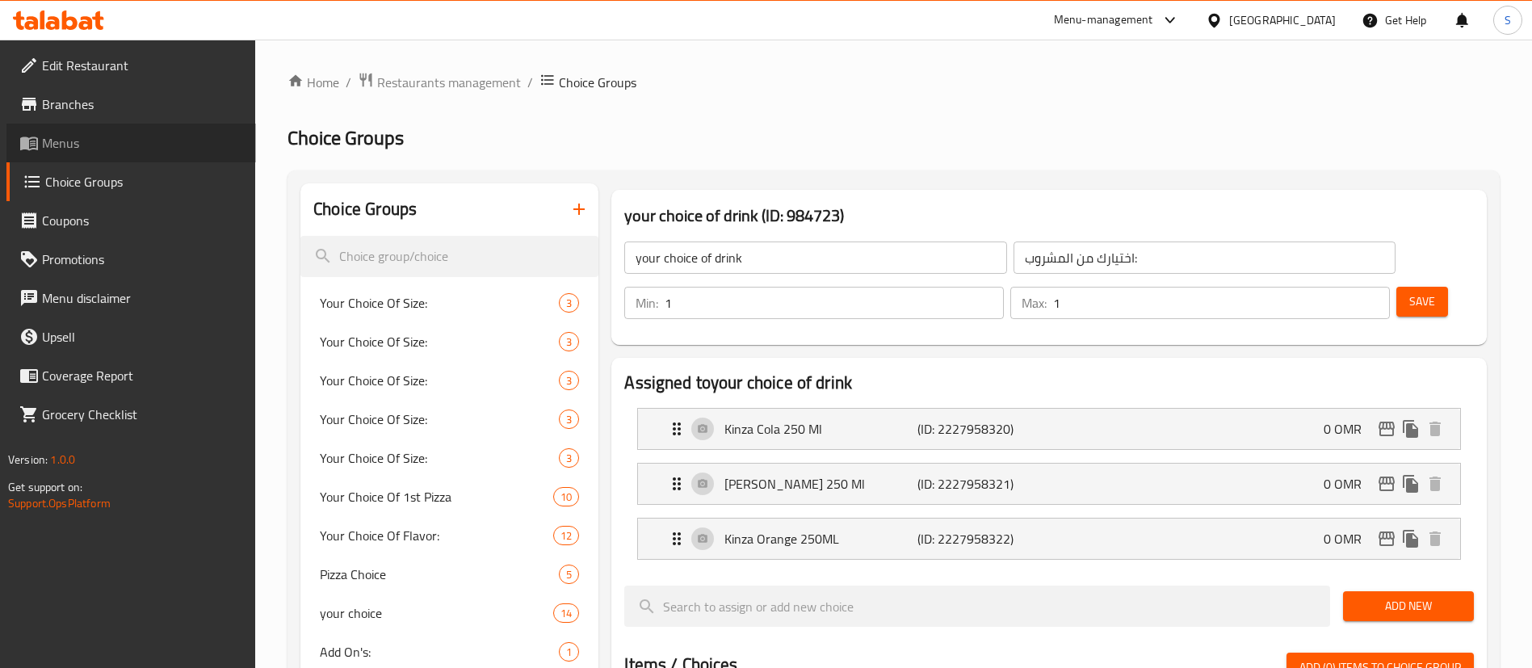
click at [86, 139] on span "Menus" at bounding box center [142, 142] width 201 height 19
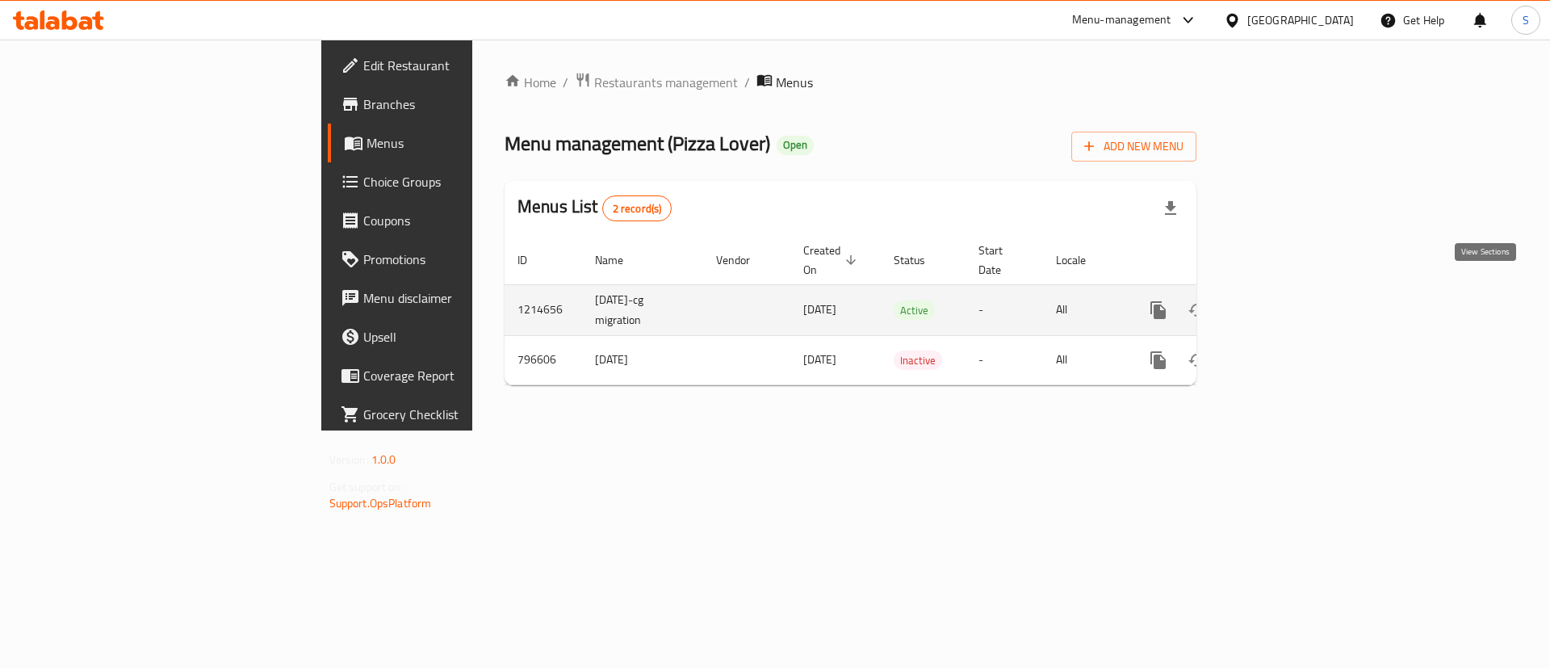
click at [1284, 300] on icon "enhanced table" at bounding box center [1274, 309] width 19 height 19
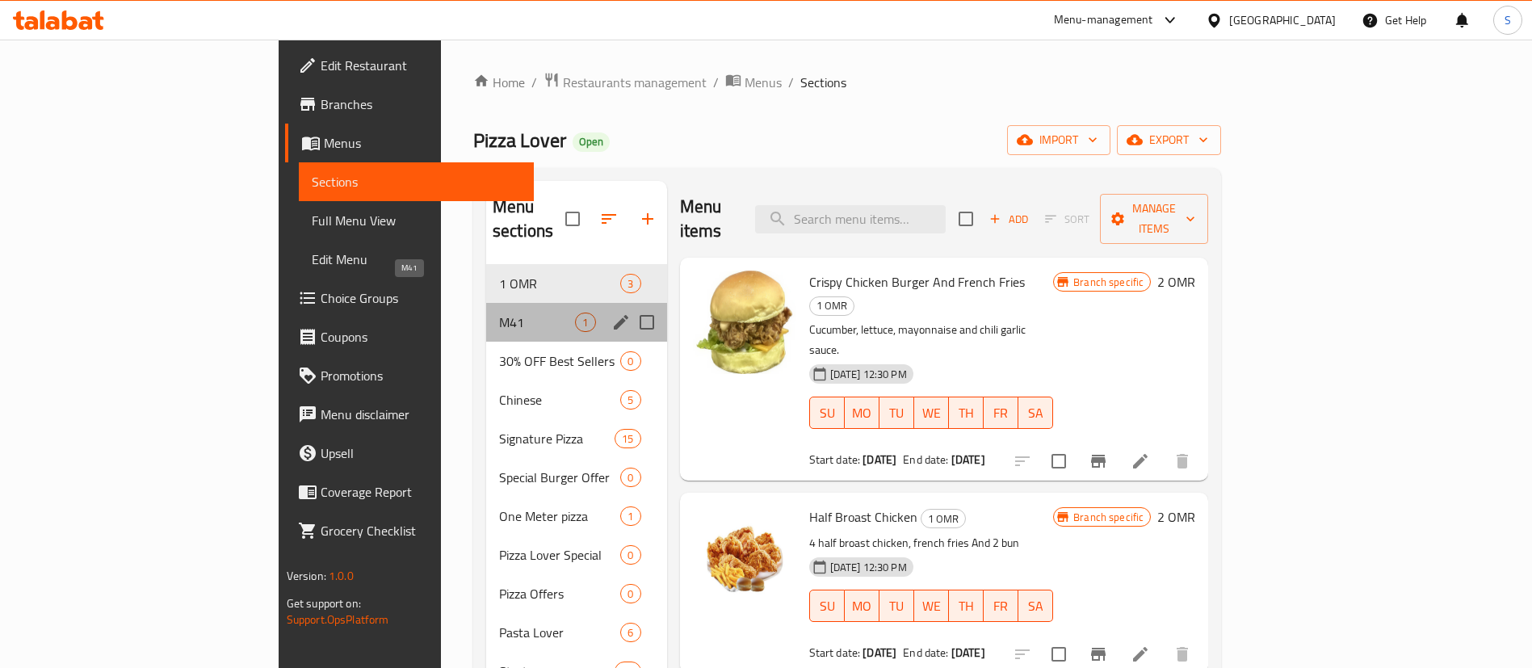
click at [499, 312] on span "M41" at bounding box center [537, 321] width 76 height 19
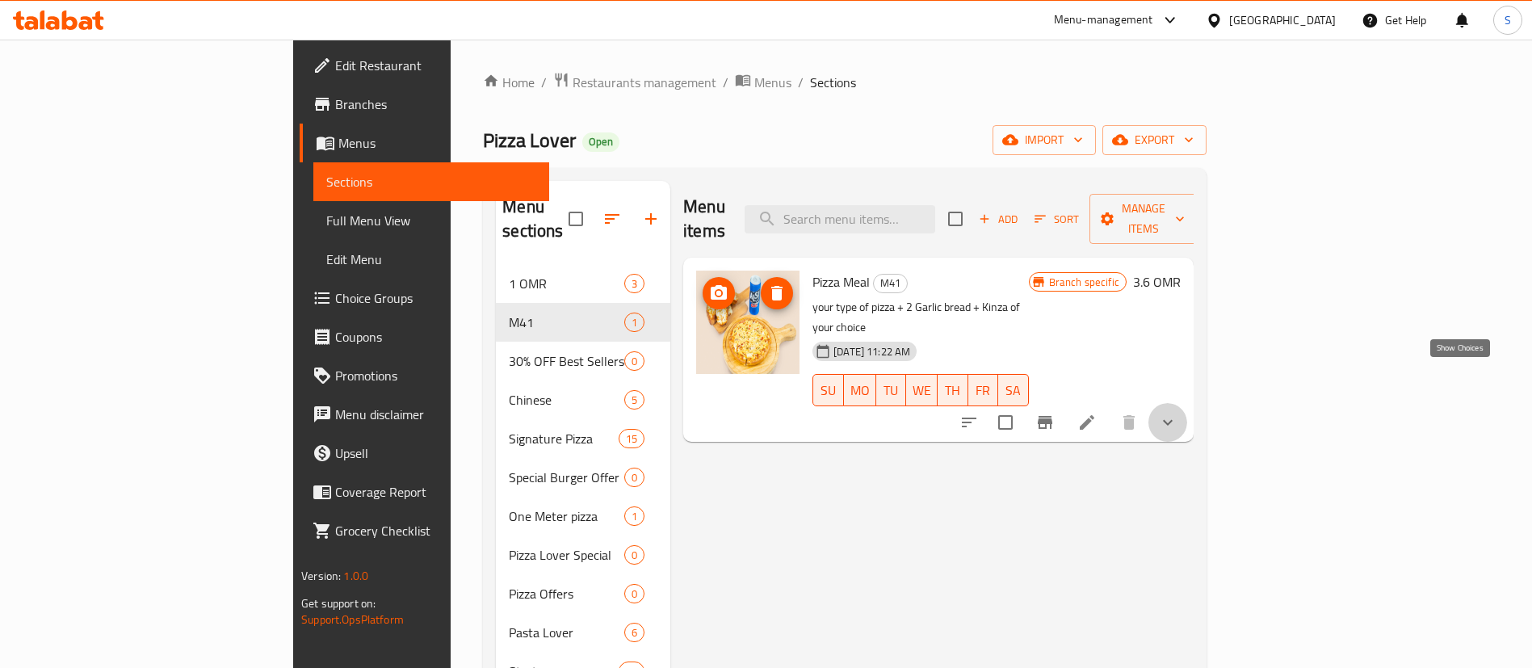
click at [1177, 413] on icon "show more" at bounding box center [1167, 422] width 19 height 19
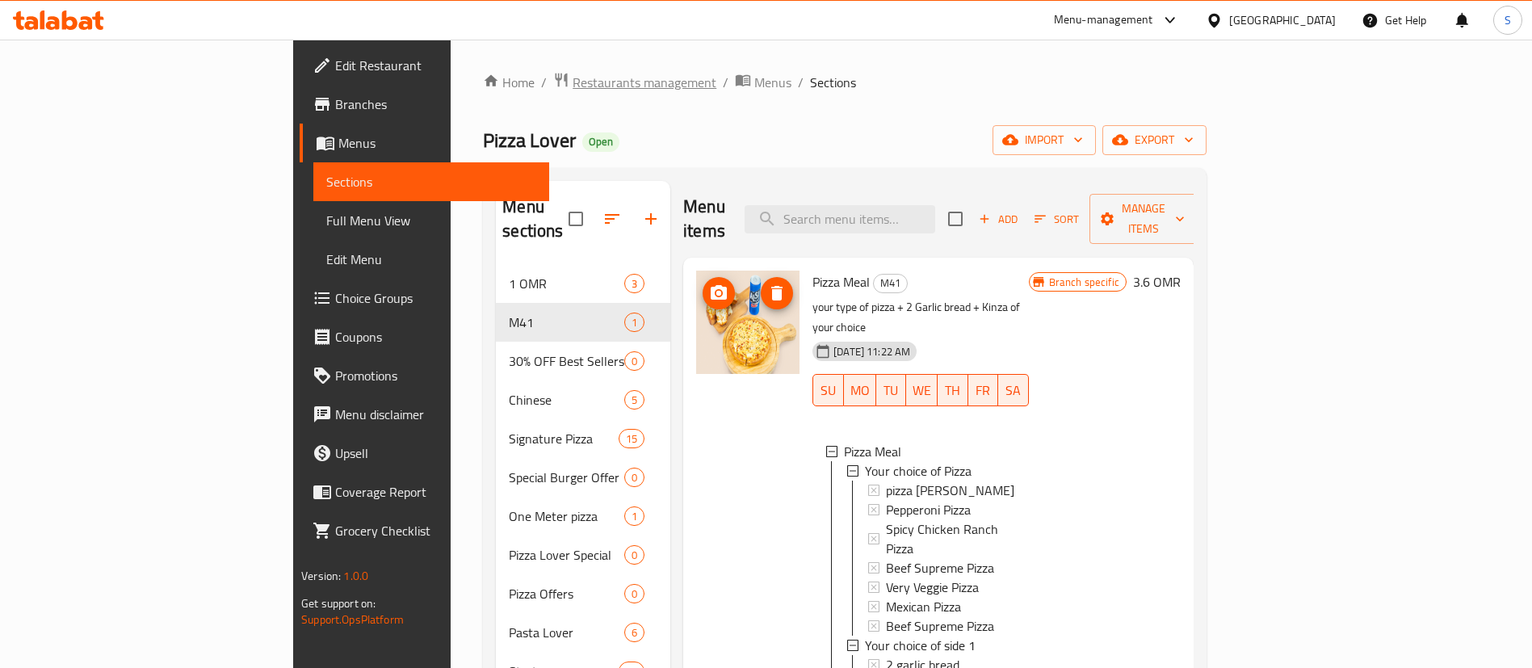
click at [572, 80] on span "Restaurants management" at bounding box center [644, 82] width 144 height 19
